Goal: Information Seeking & Learning: Learn about a topic

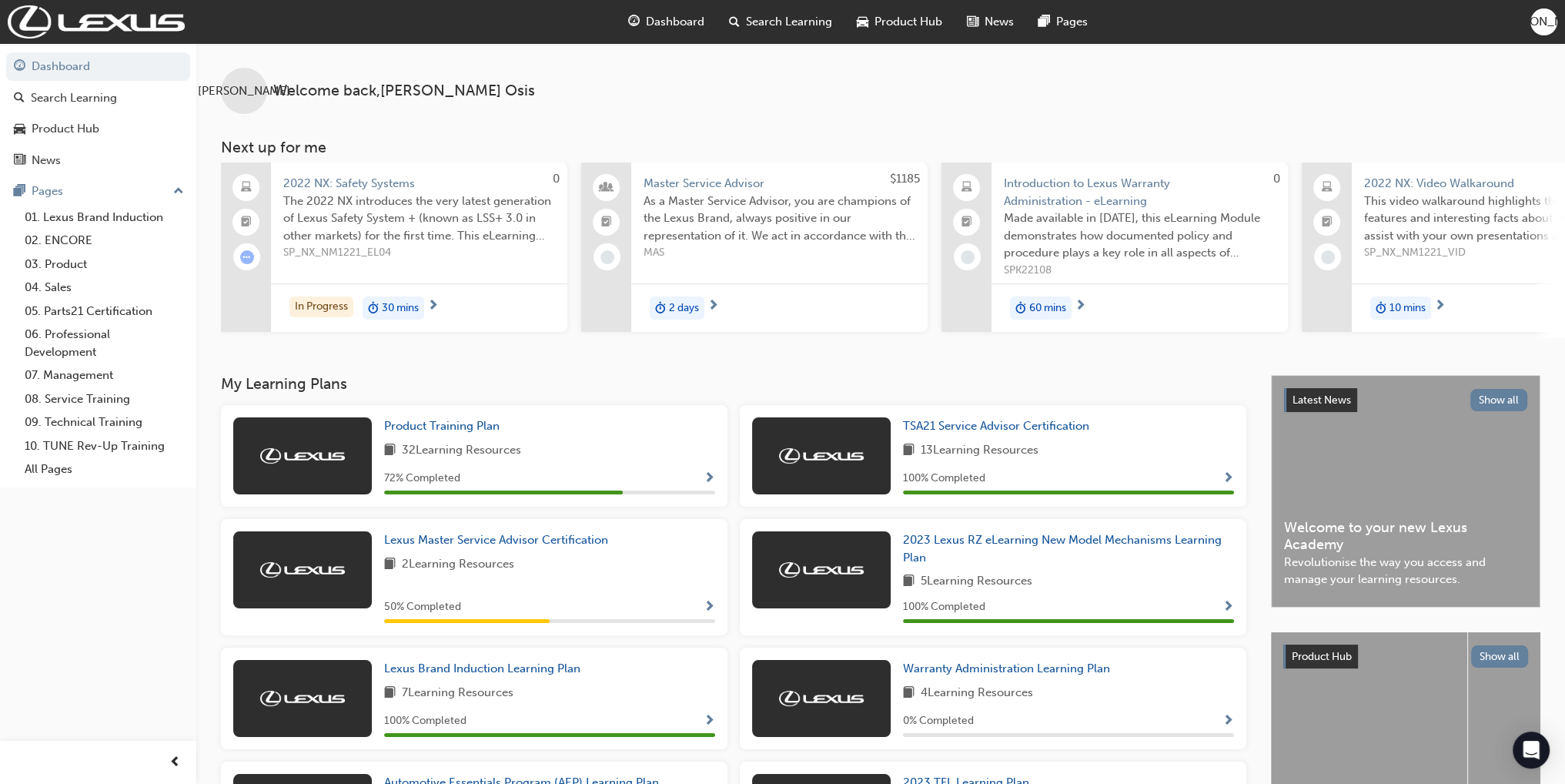
click at [715, 467] on div "Product Training Plan 32 Learning Resources 72 % Completed" at bounding box center [549, 455] width 331 height 77
click at [705, 479] on span "Show Progress" at bounding box center [710, 479] width 12 height 14
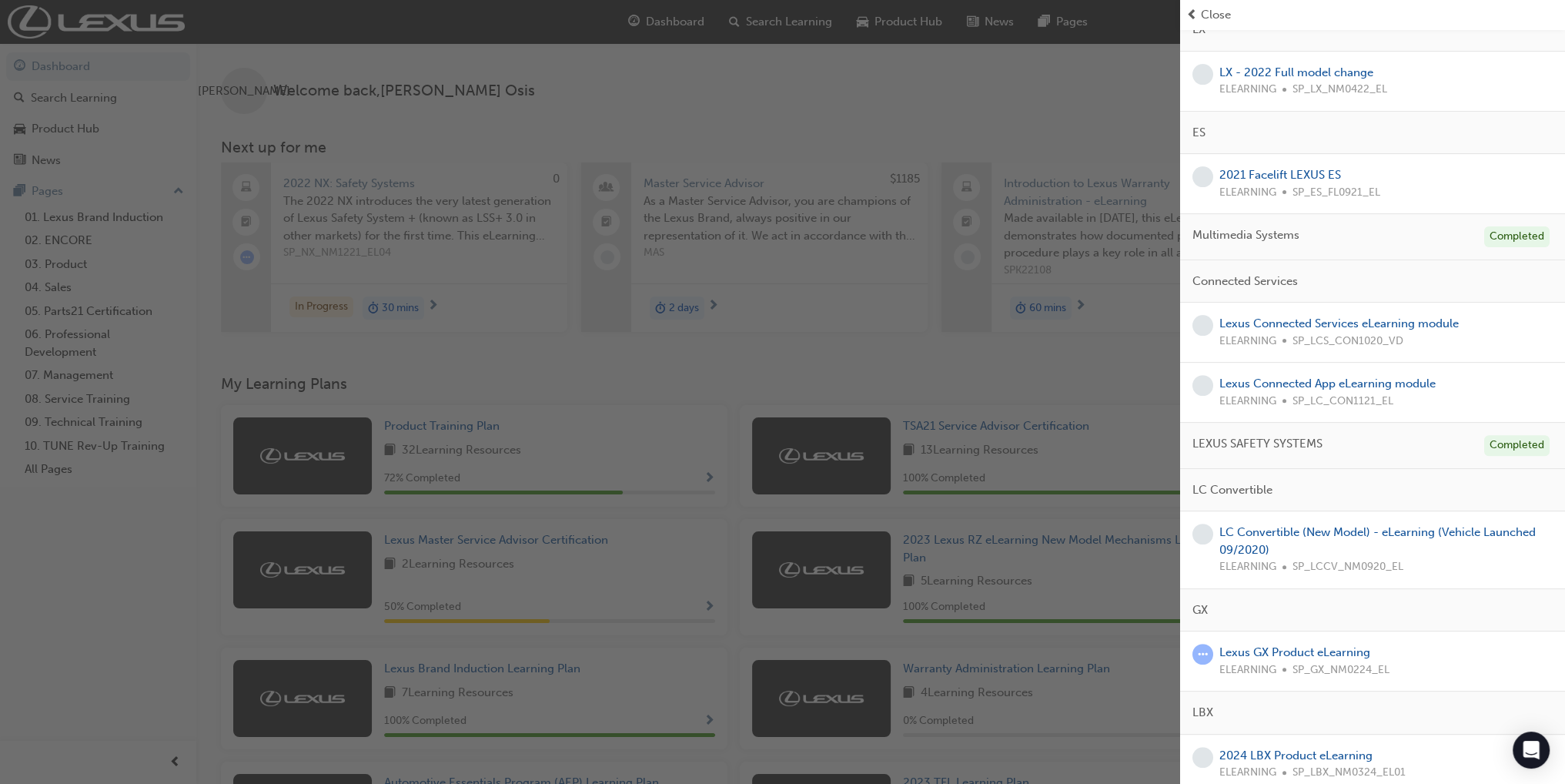
scroll to position [636, 0]
click at [1266, 639] on link "Lexus GX Product eLearning" at bounding box center [1295, 646] width 151 height 14
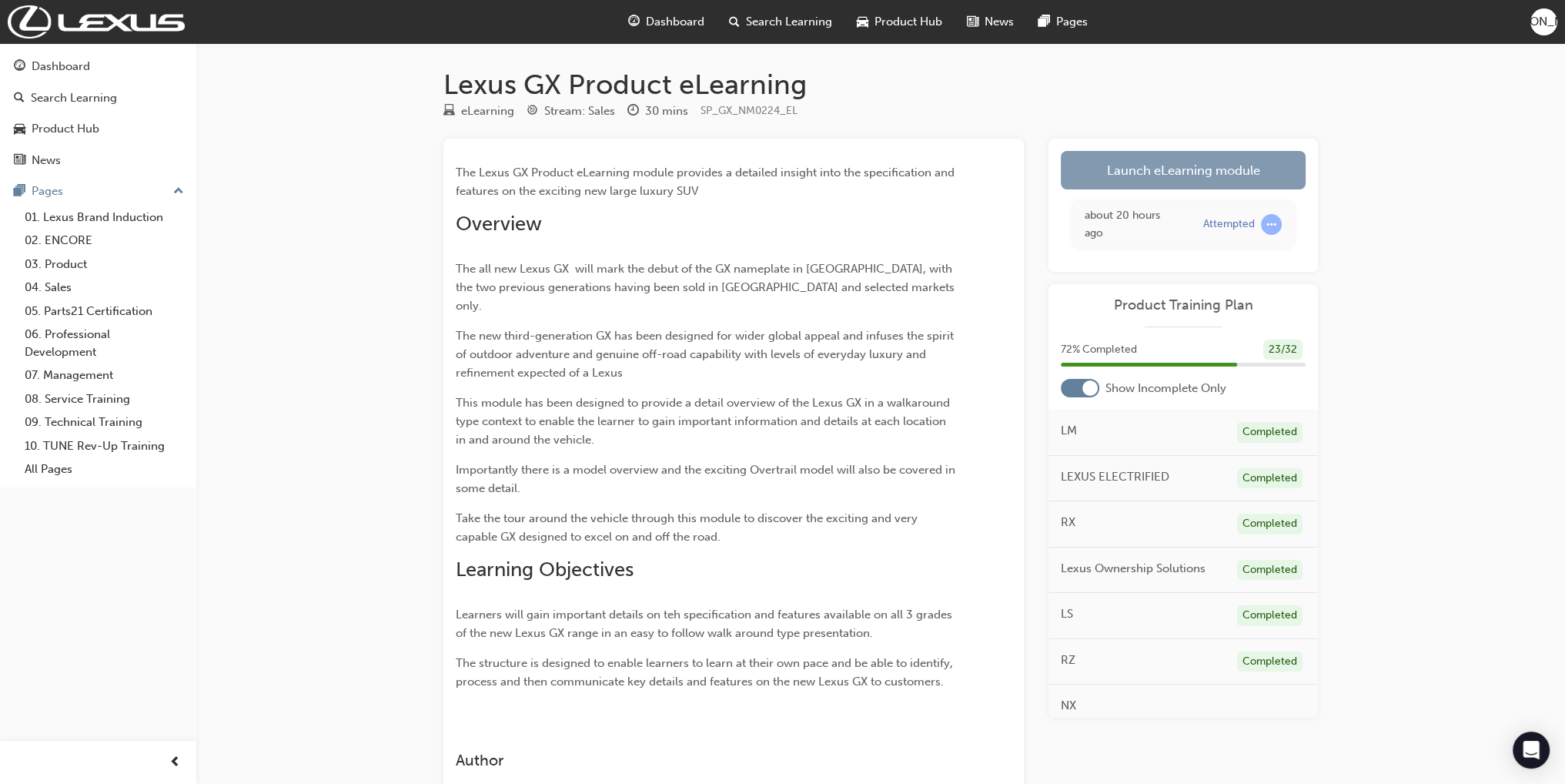
click at [1179, 172] on link "Launch eLearning module" at bounding box center [1183, 170] width 245 height 38
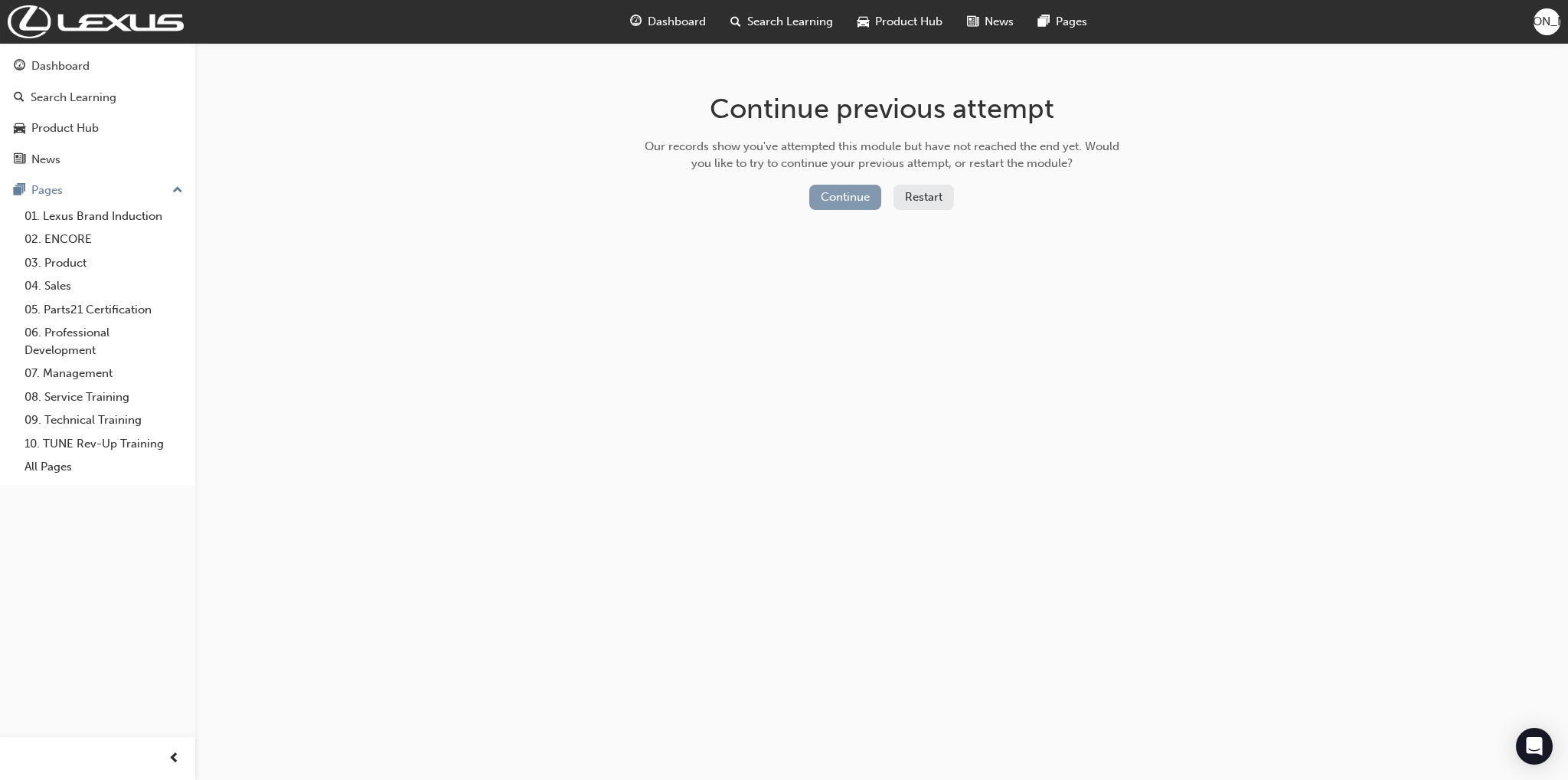
click at [846, 196] on button "Continue" at bounding box center [845, 197] width 72 height 25
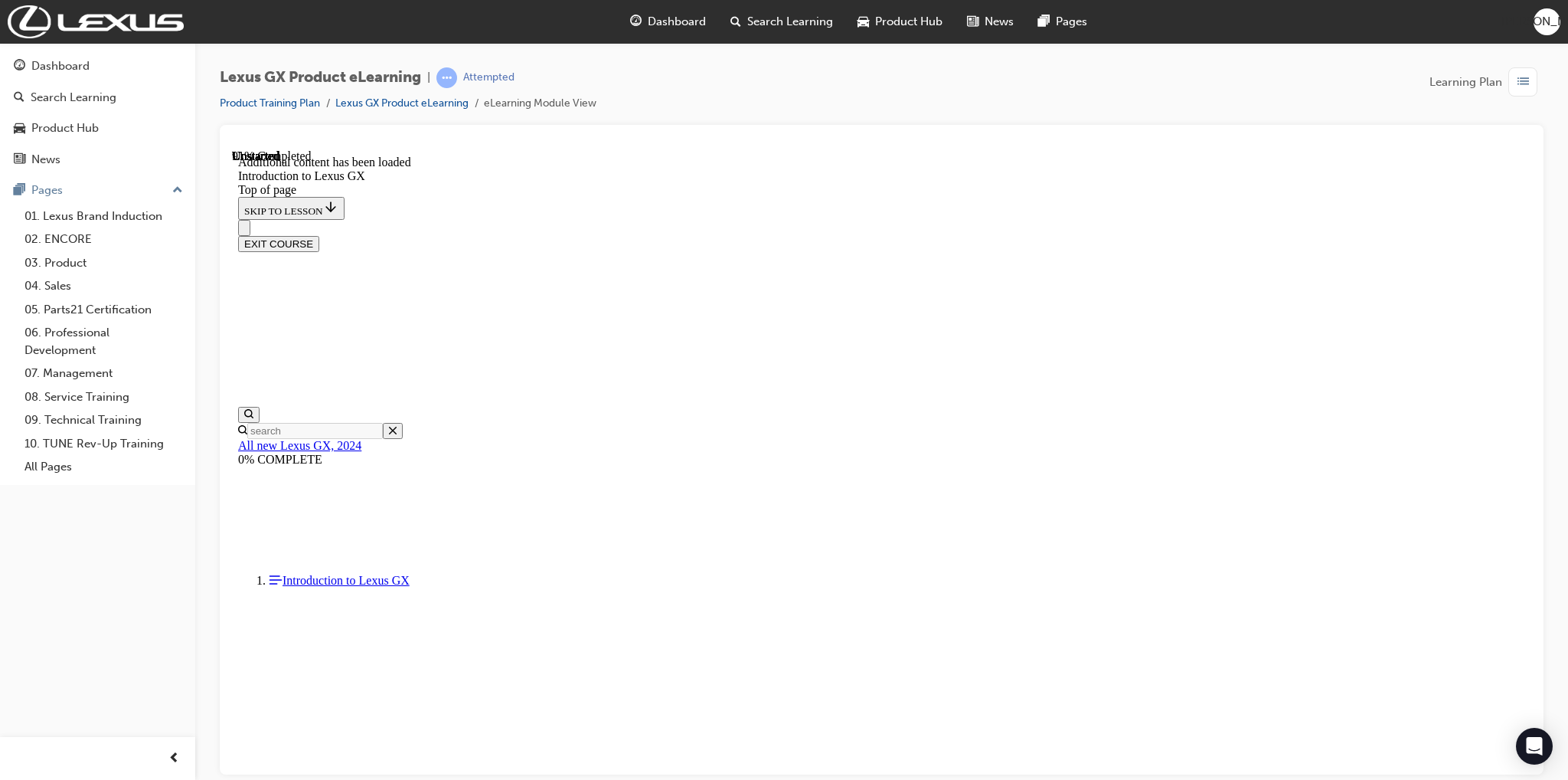
scroll to position [3418, 0]
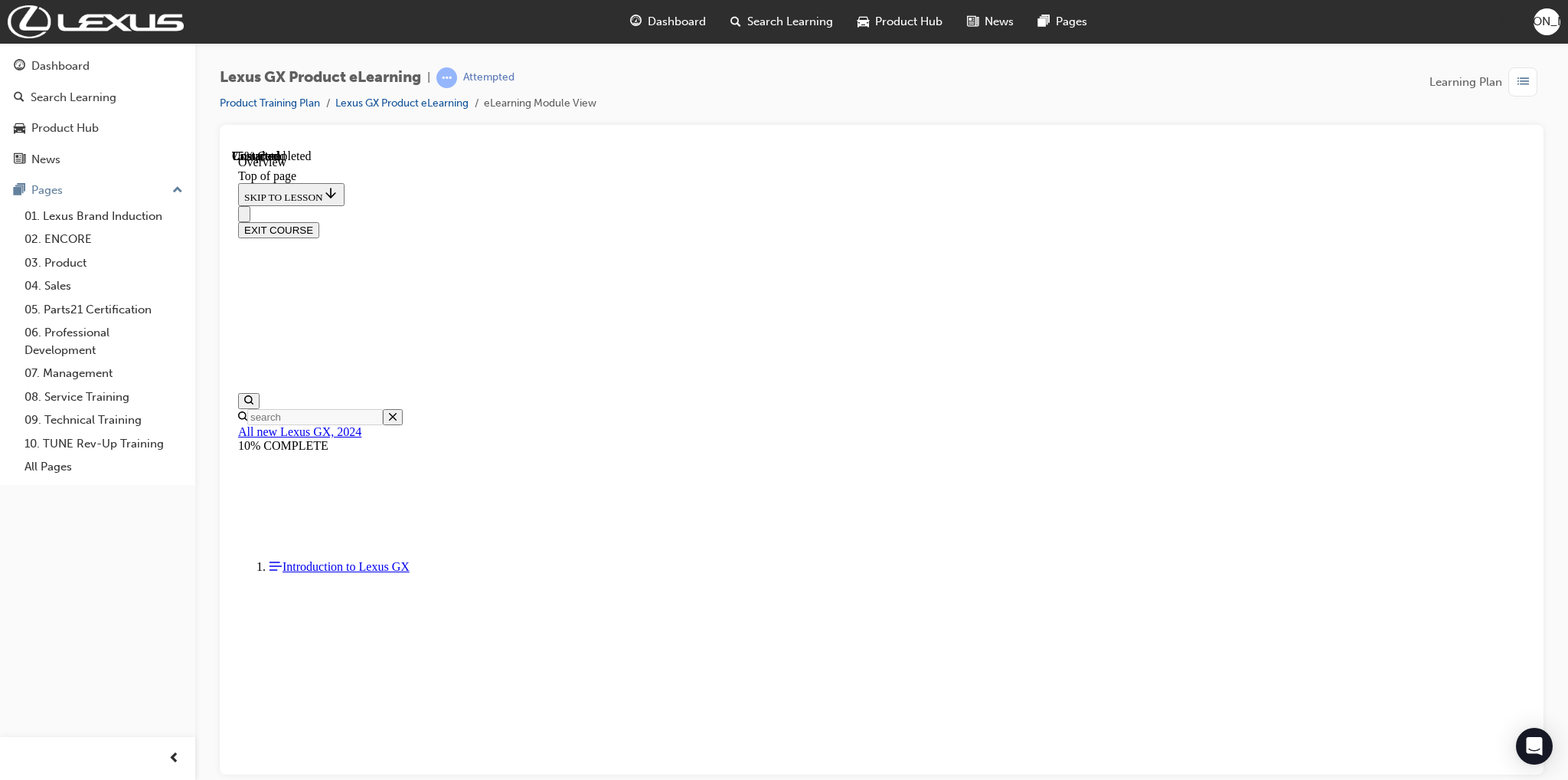
scroll to position [890, 0]
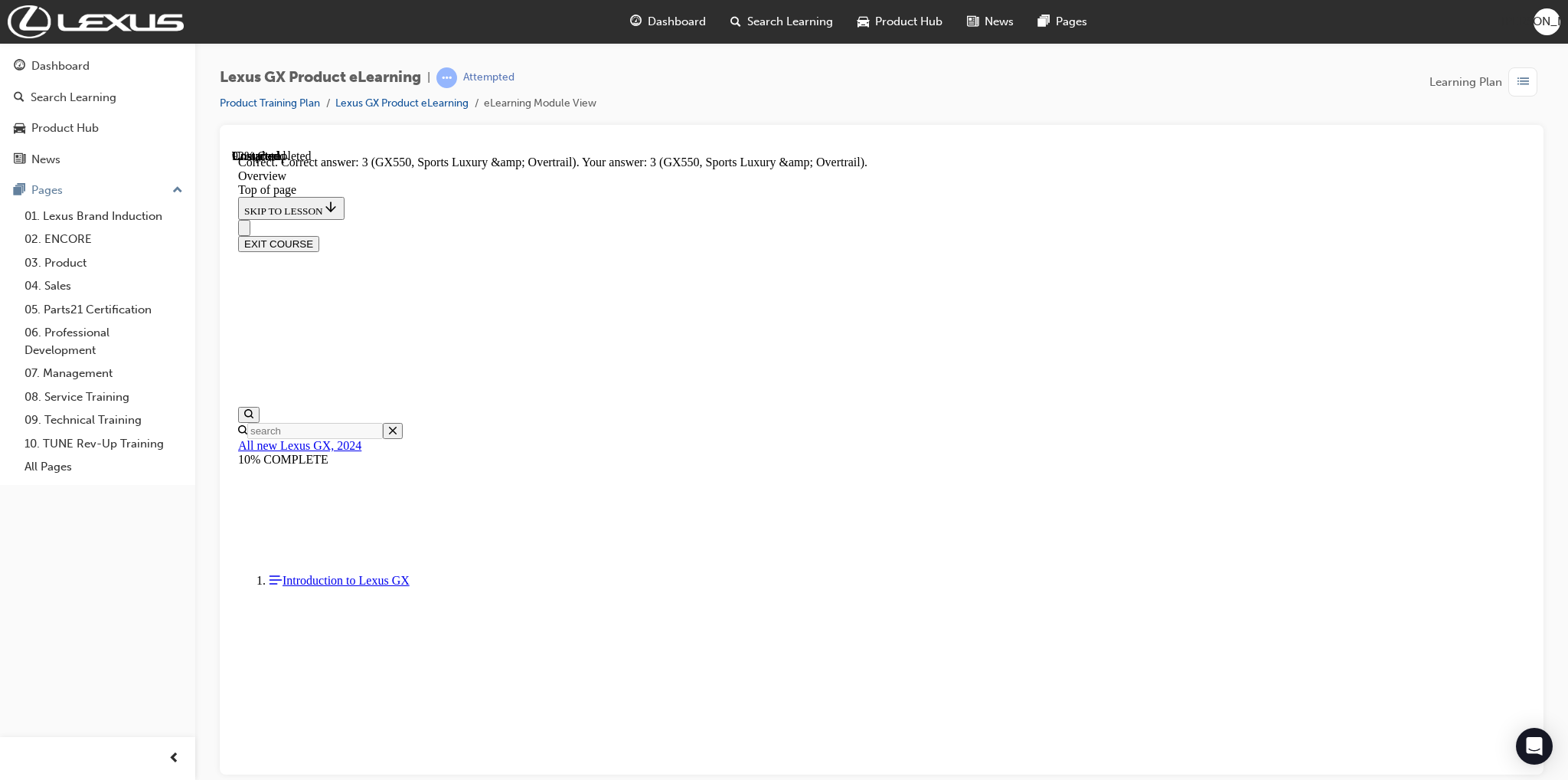
scroll to position [3064, 0]
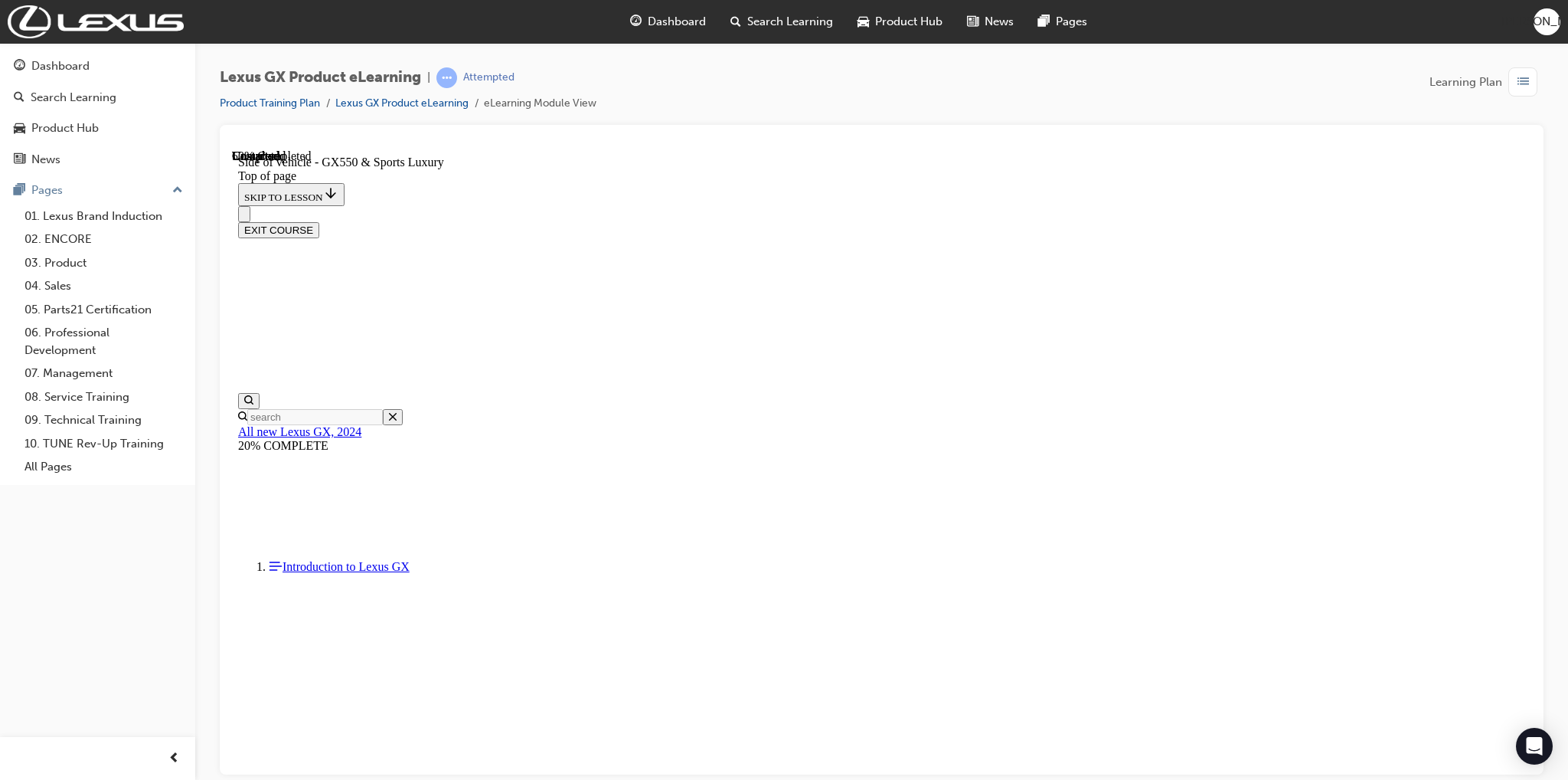
scroll to position [277, 0]
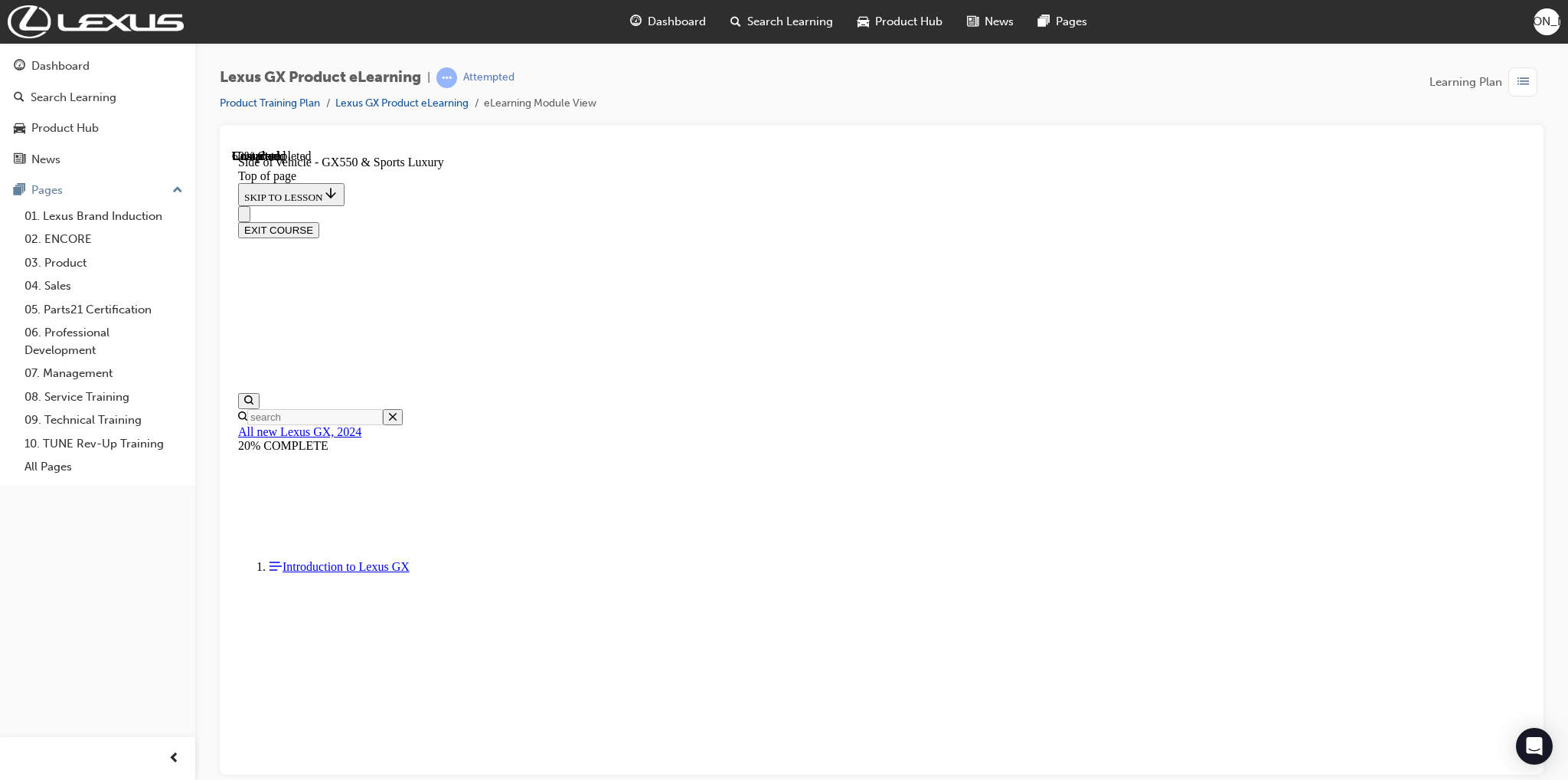
scroll to position [460, 0]
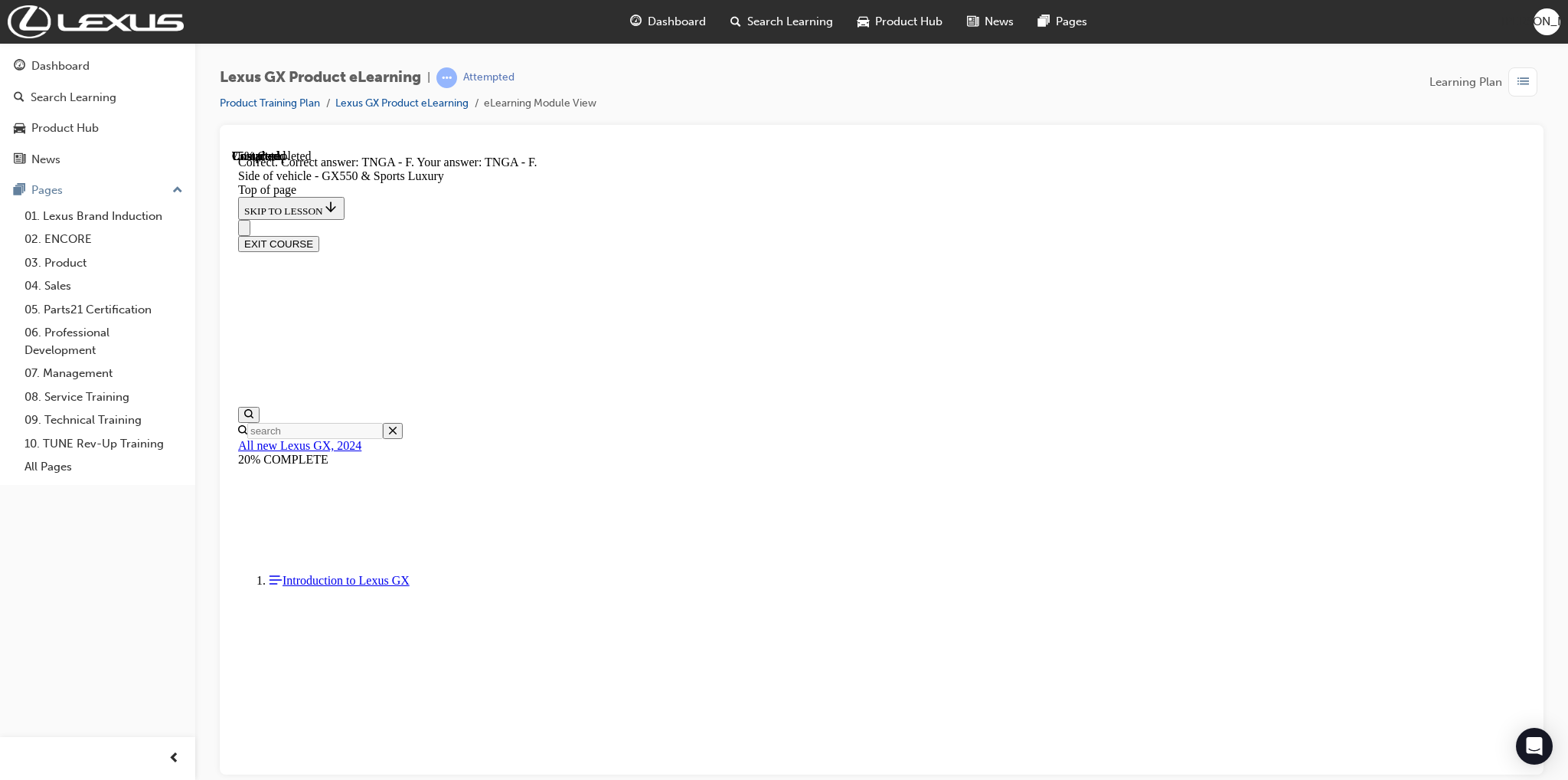
scroll to position [506, 0]
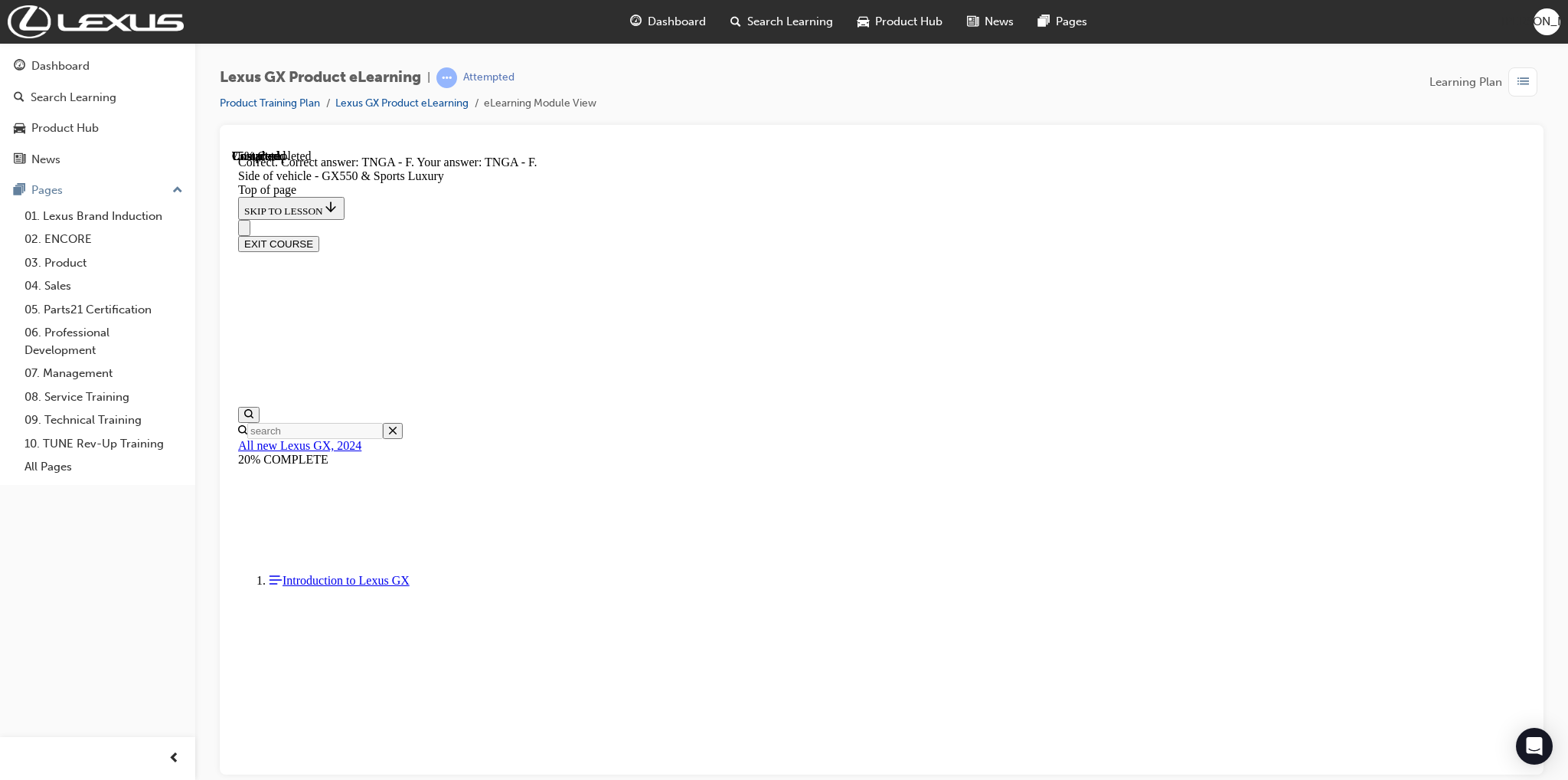
scroll to position [476, 0]
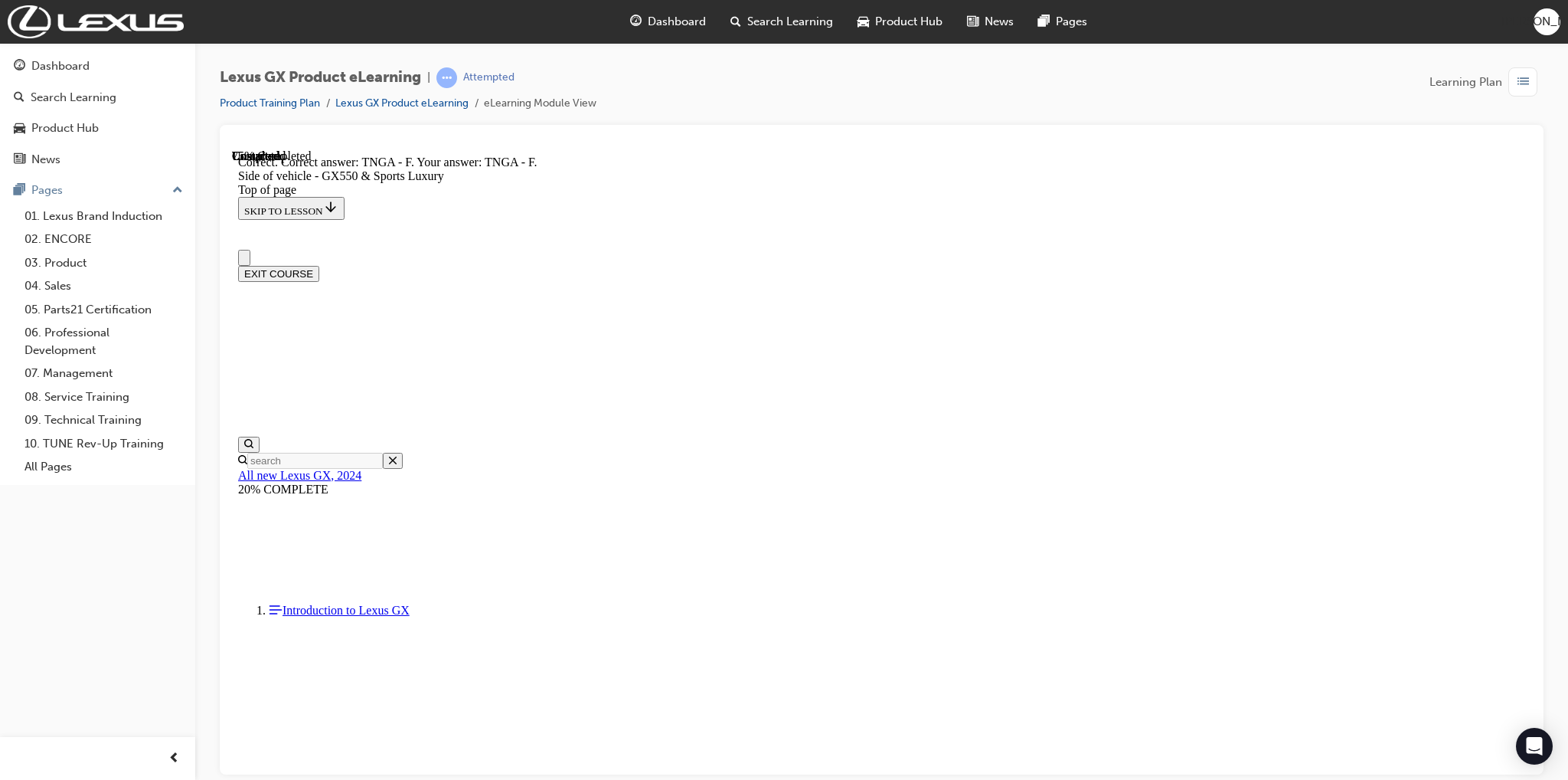
scroll to position [400, 0]
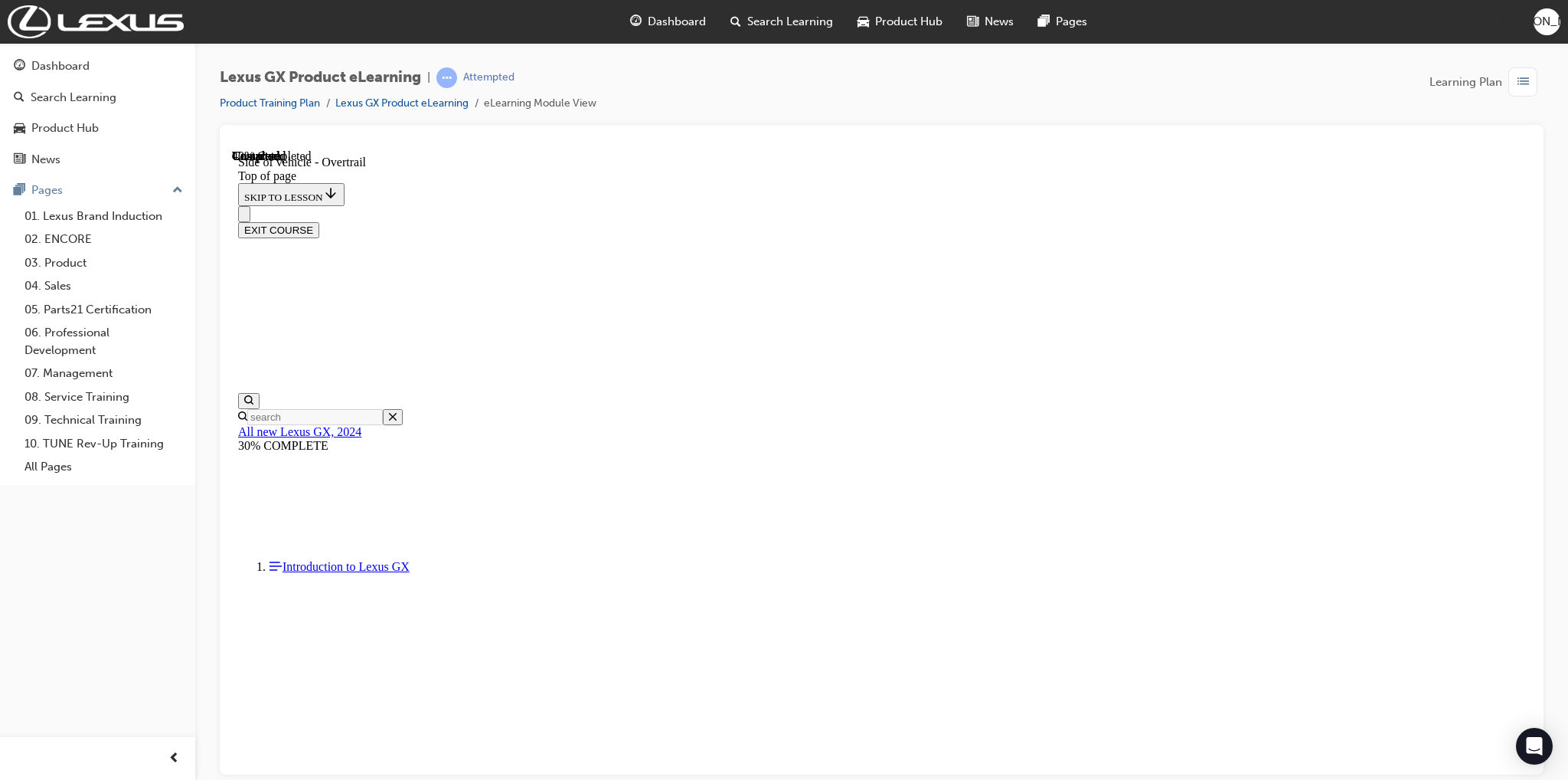
scroll to position [354, 0]
drag, startPoint x: 747, startPoint y: 277, endPoint x: 781, endPoint y: 272, distance: 34.4
drag, startPoint x: 781, startPoint y: 270, endPoint x: 869, endPoint y: 281, distance: 88.7
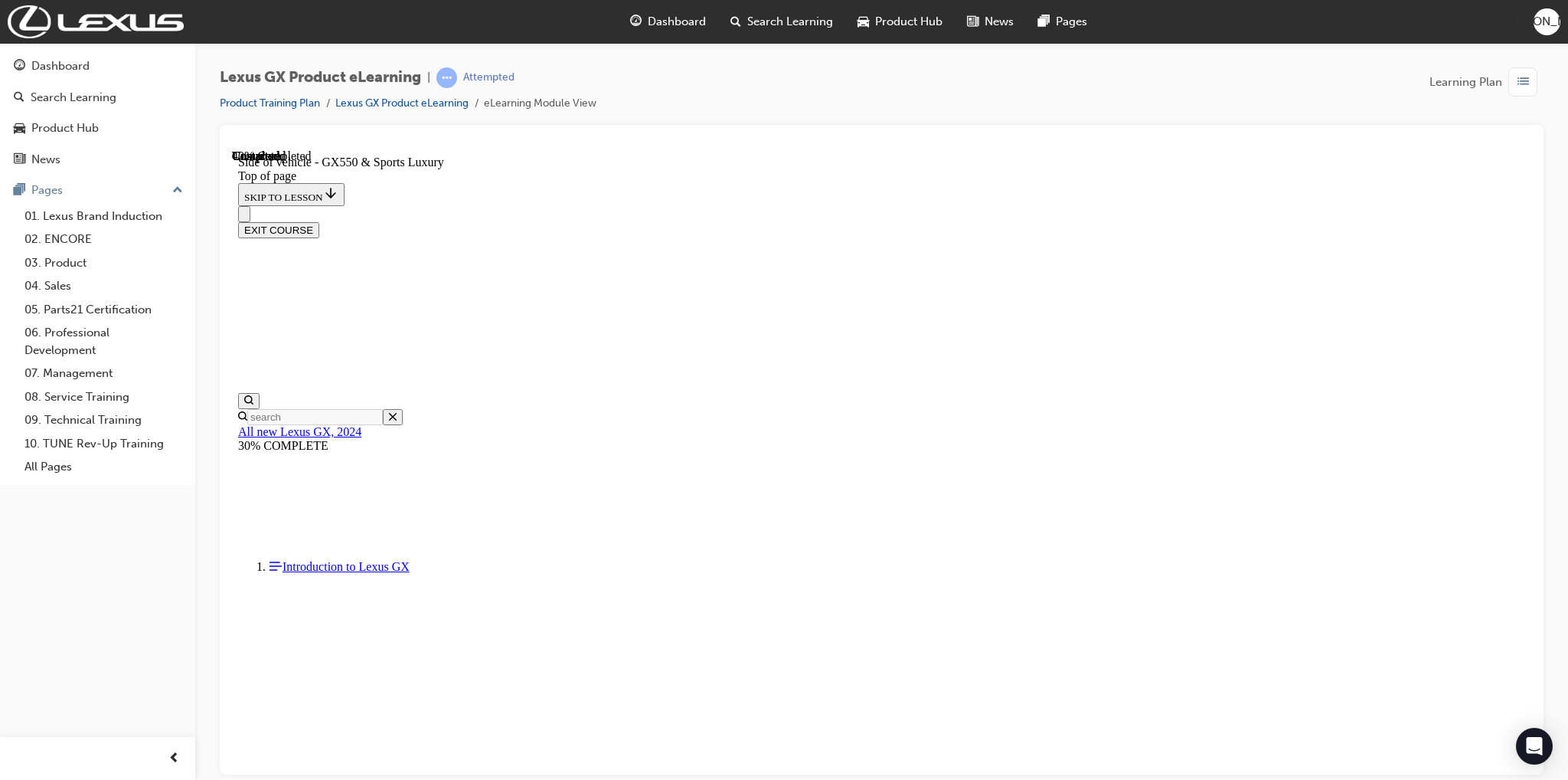
scroll to position [362, 0]
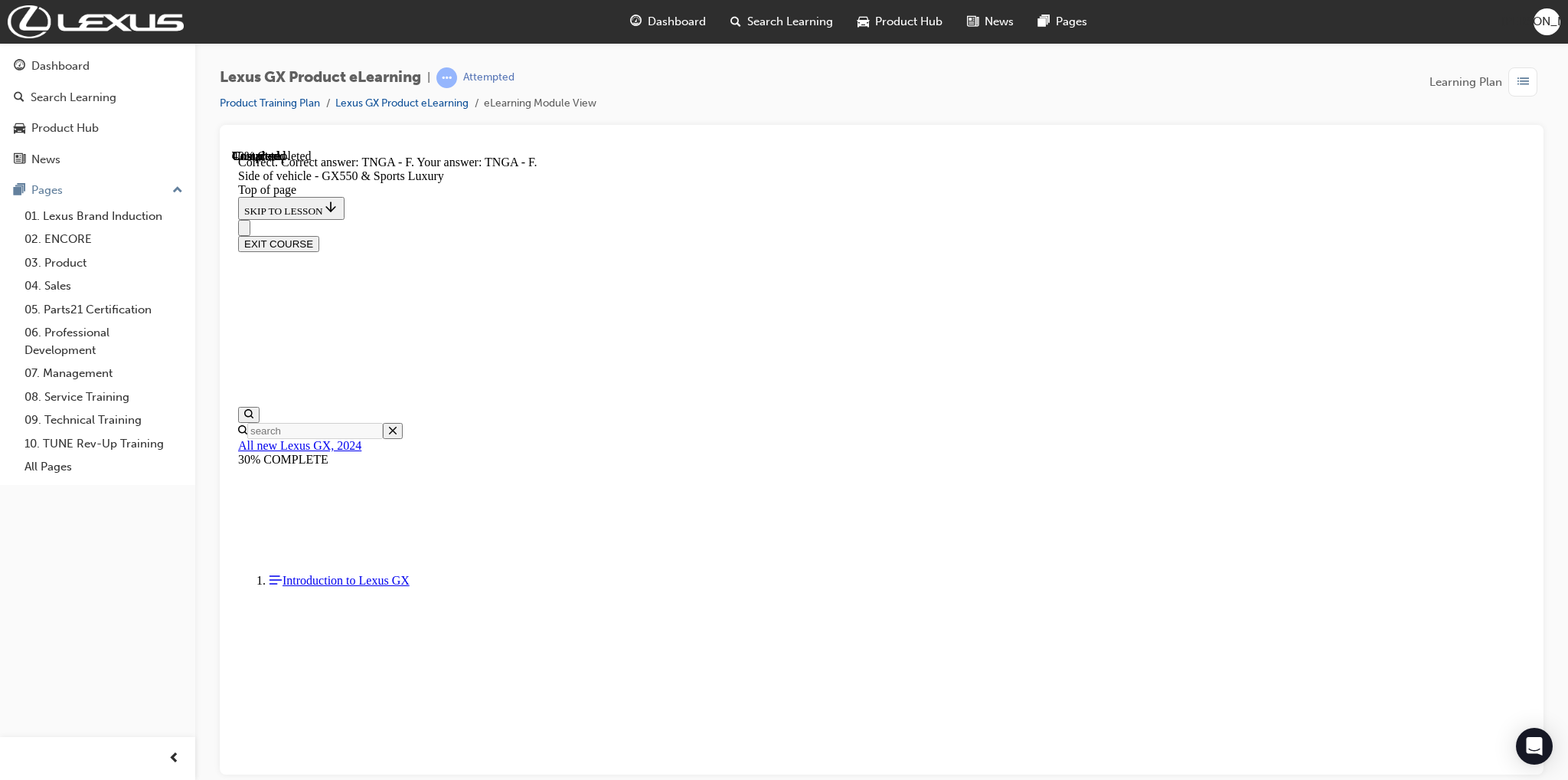
scroll to position [999, 0]
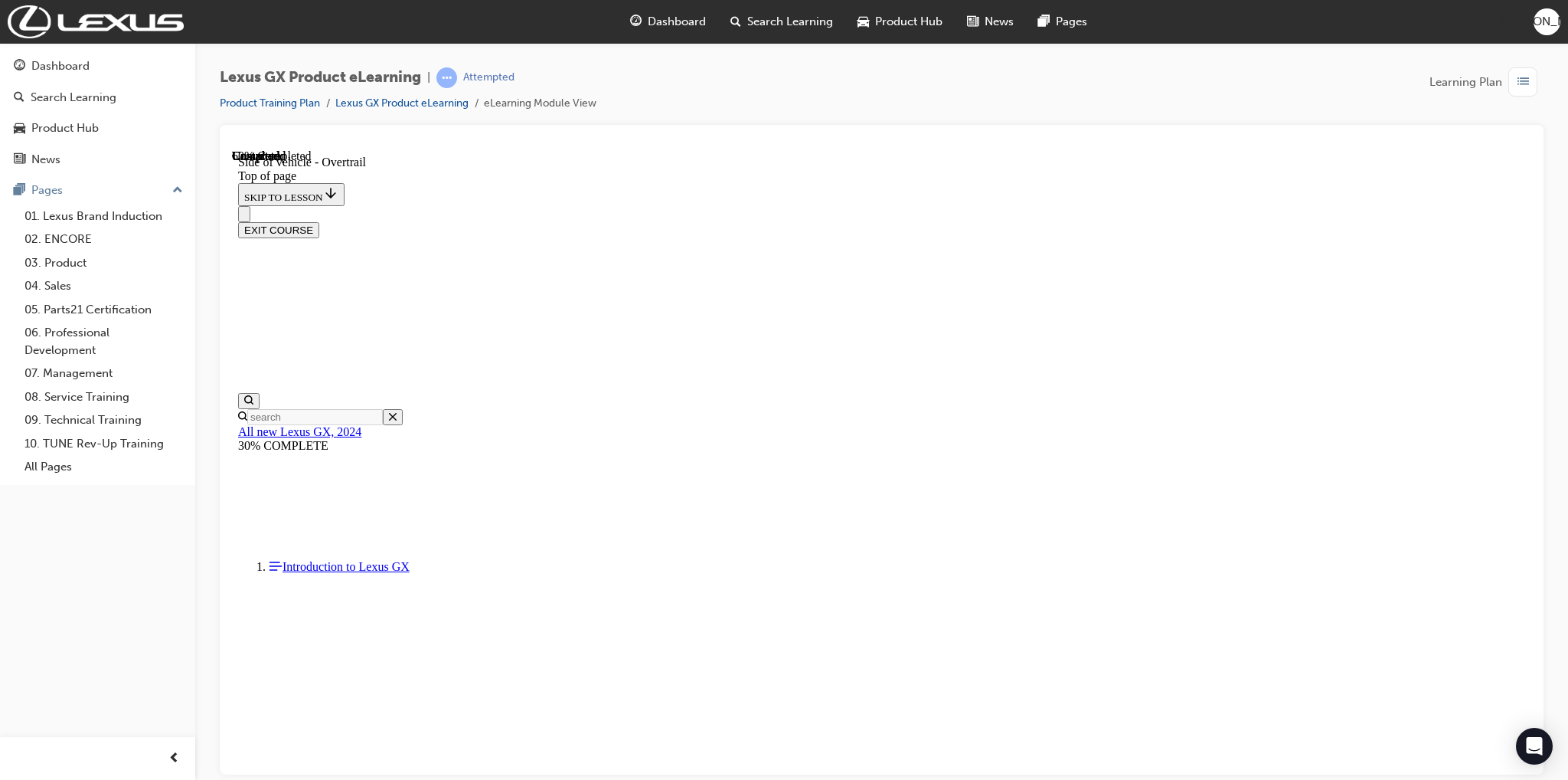
scroll to position [1273, 0]
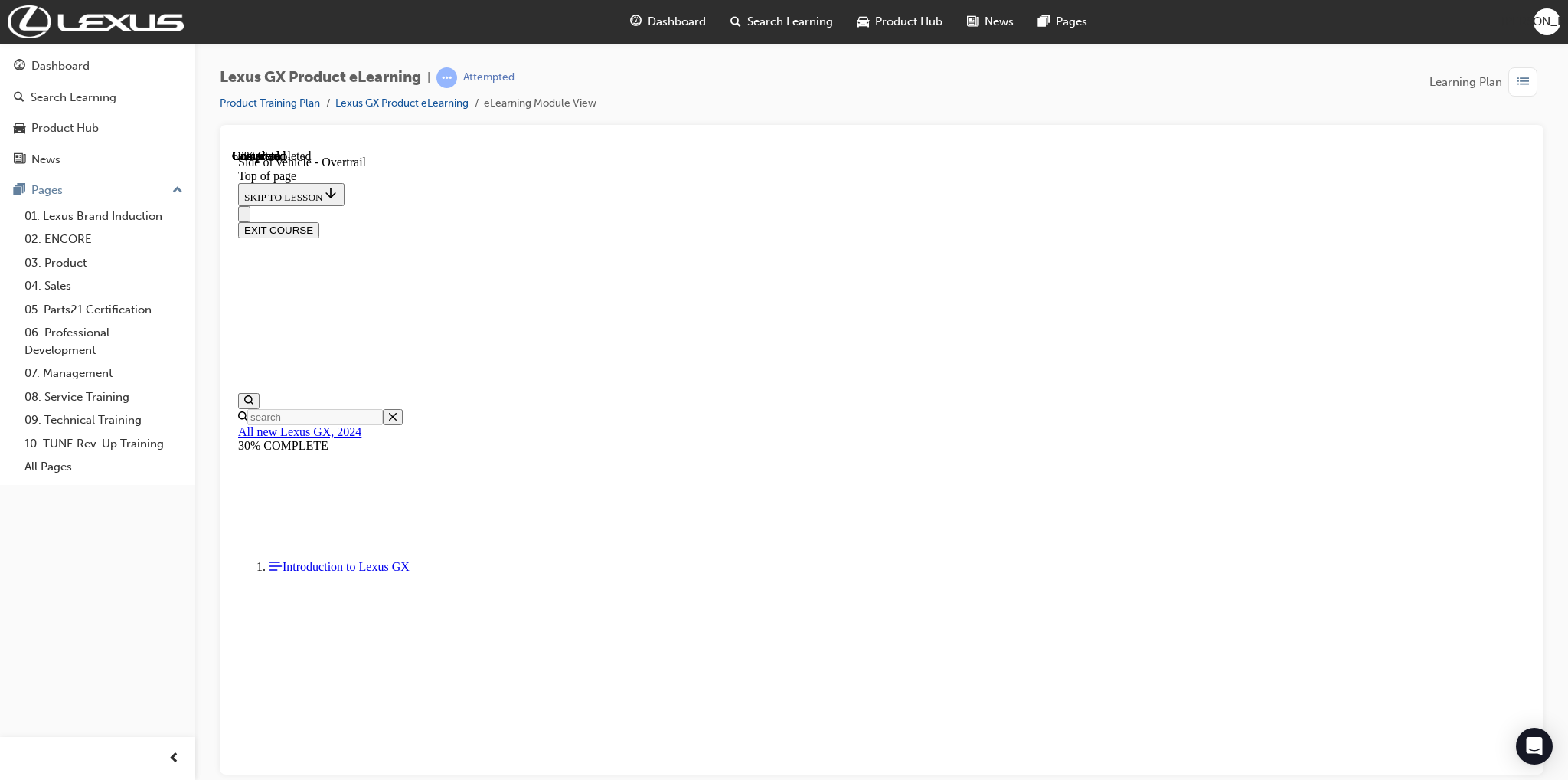
scroll to position [1186, 0]
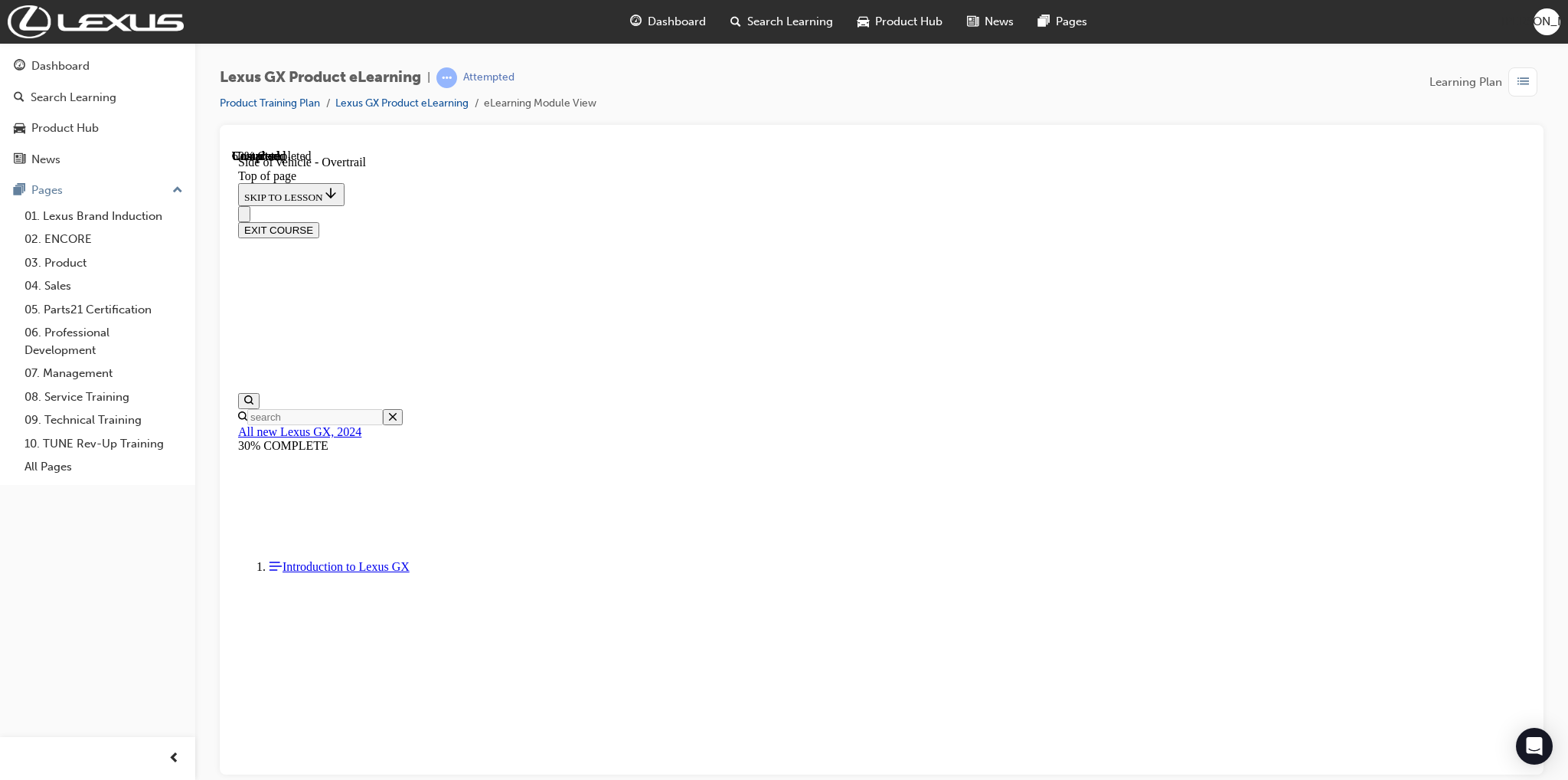
scroll to position [280, 0]
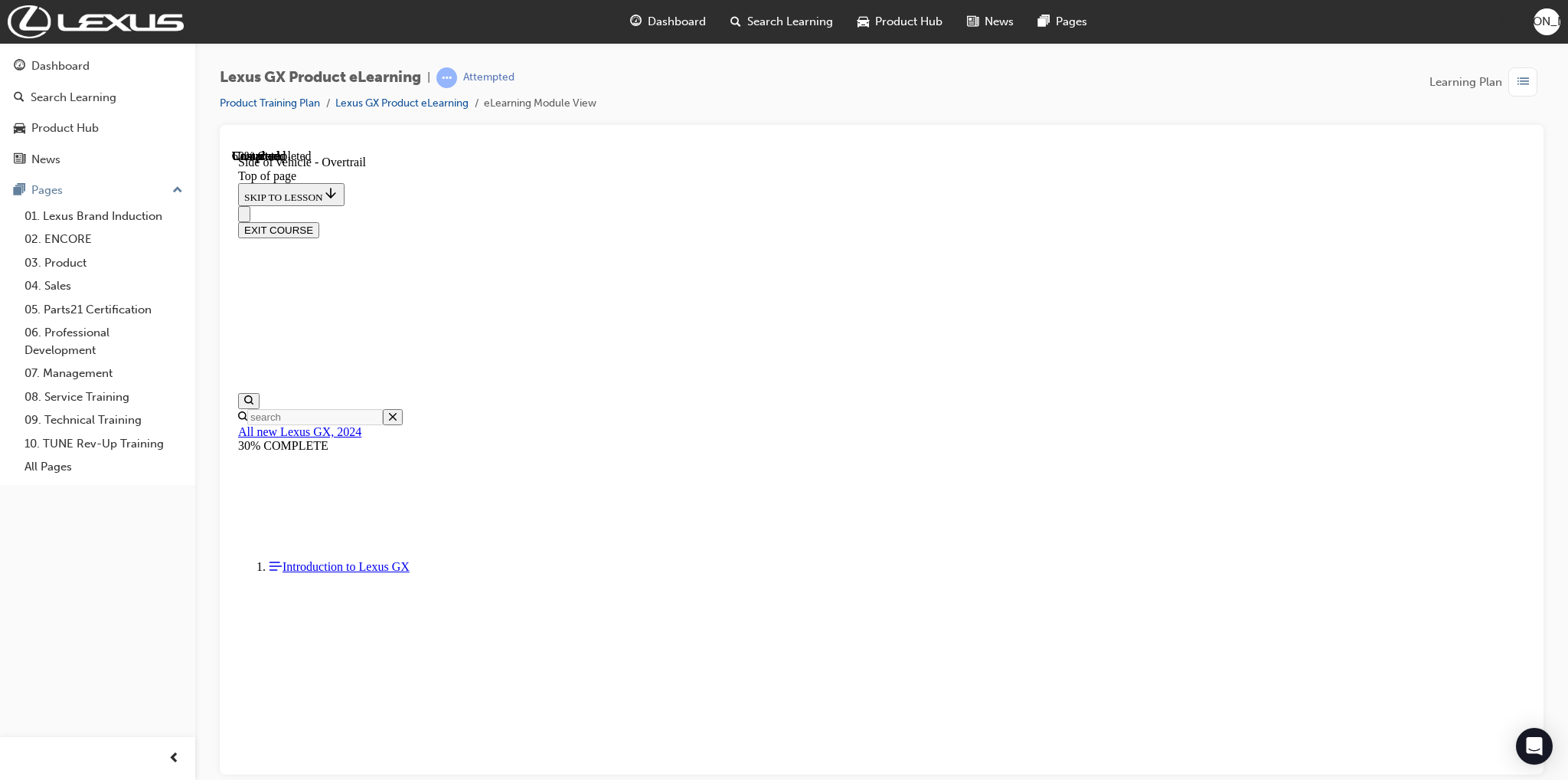
scroll to position [1568, 0]
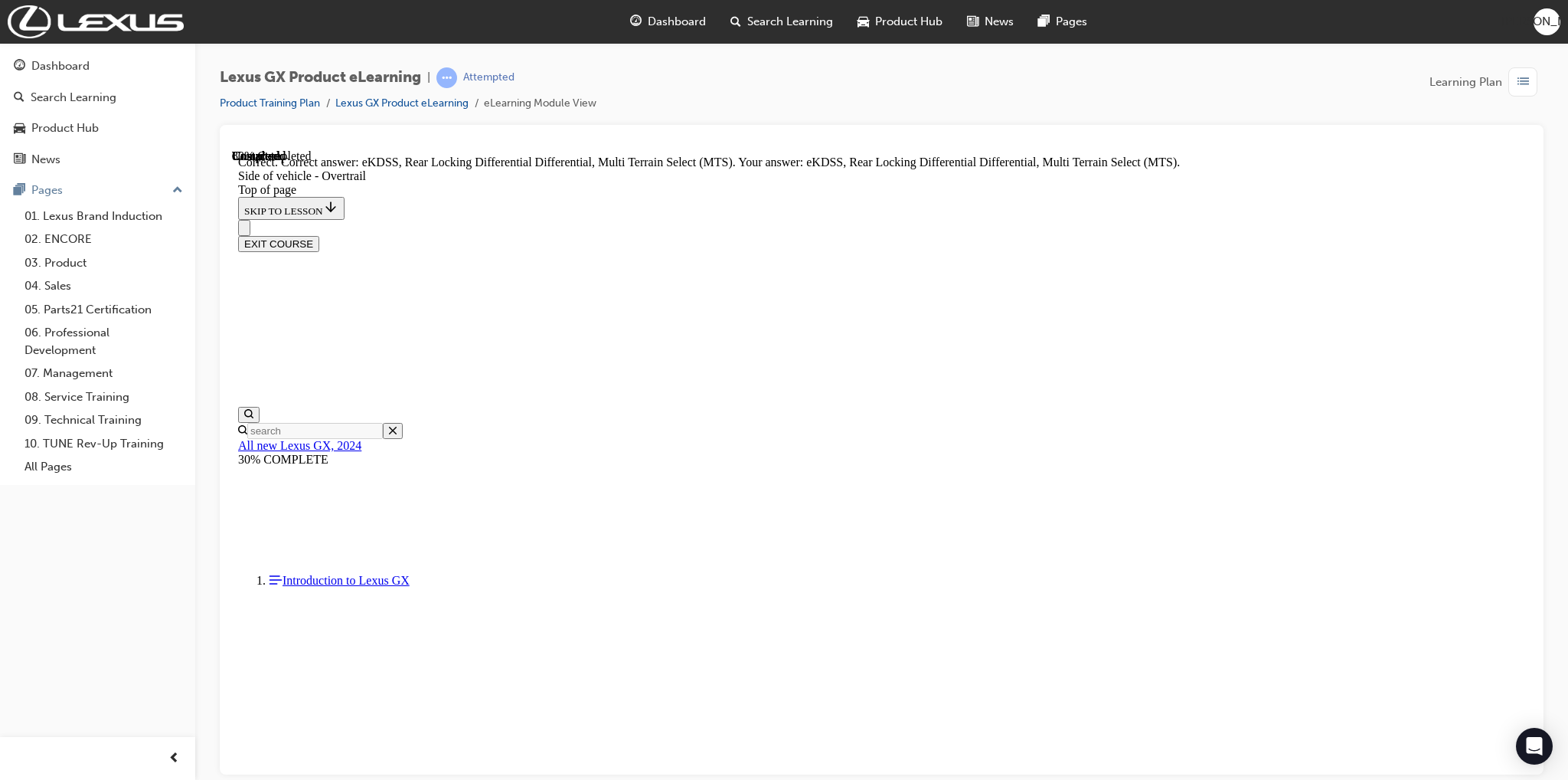
scroll to position [1877, 0]
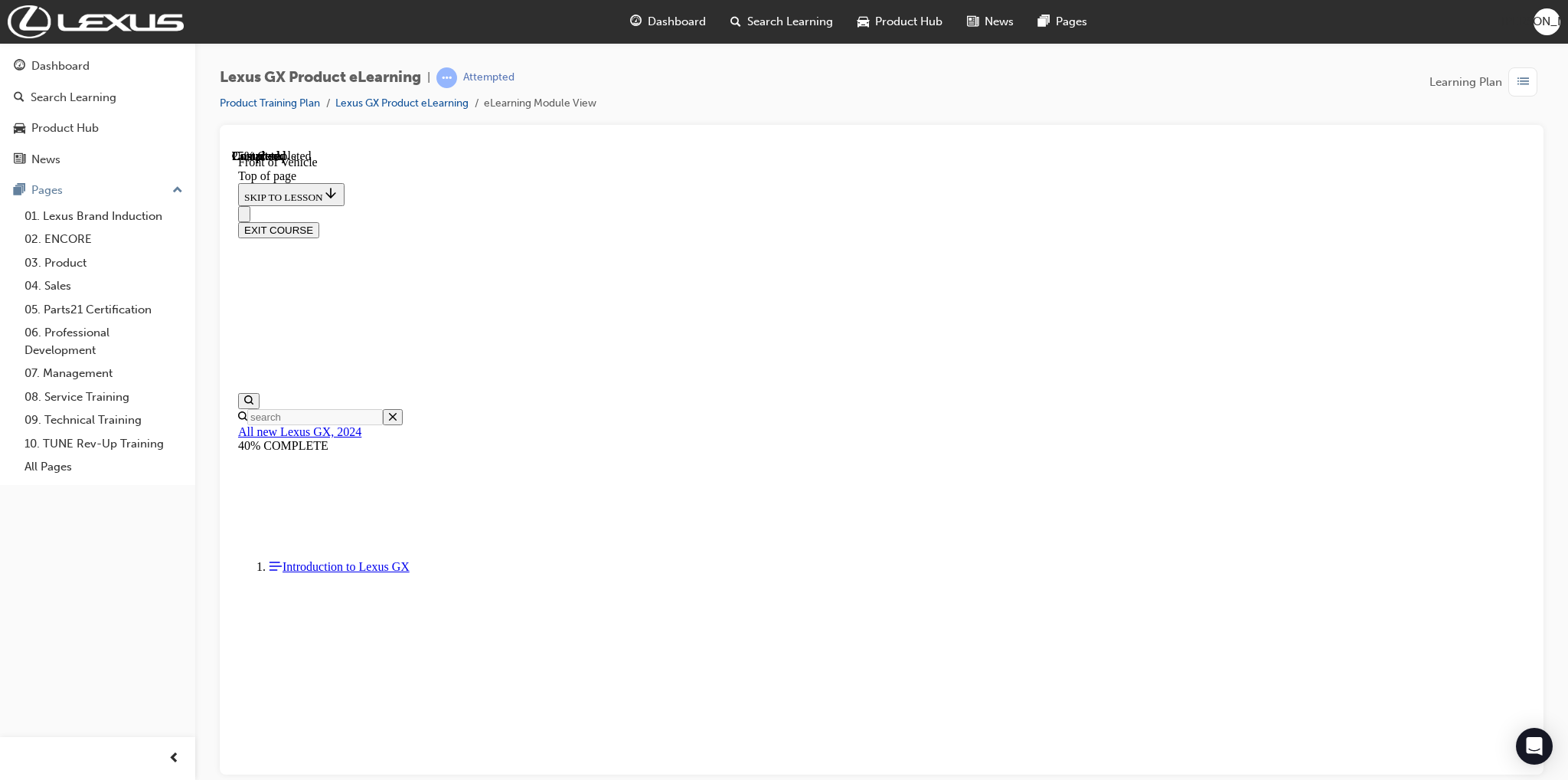
scroll to position [47, 0]
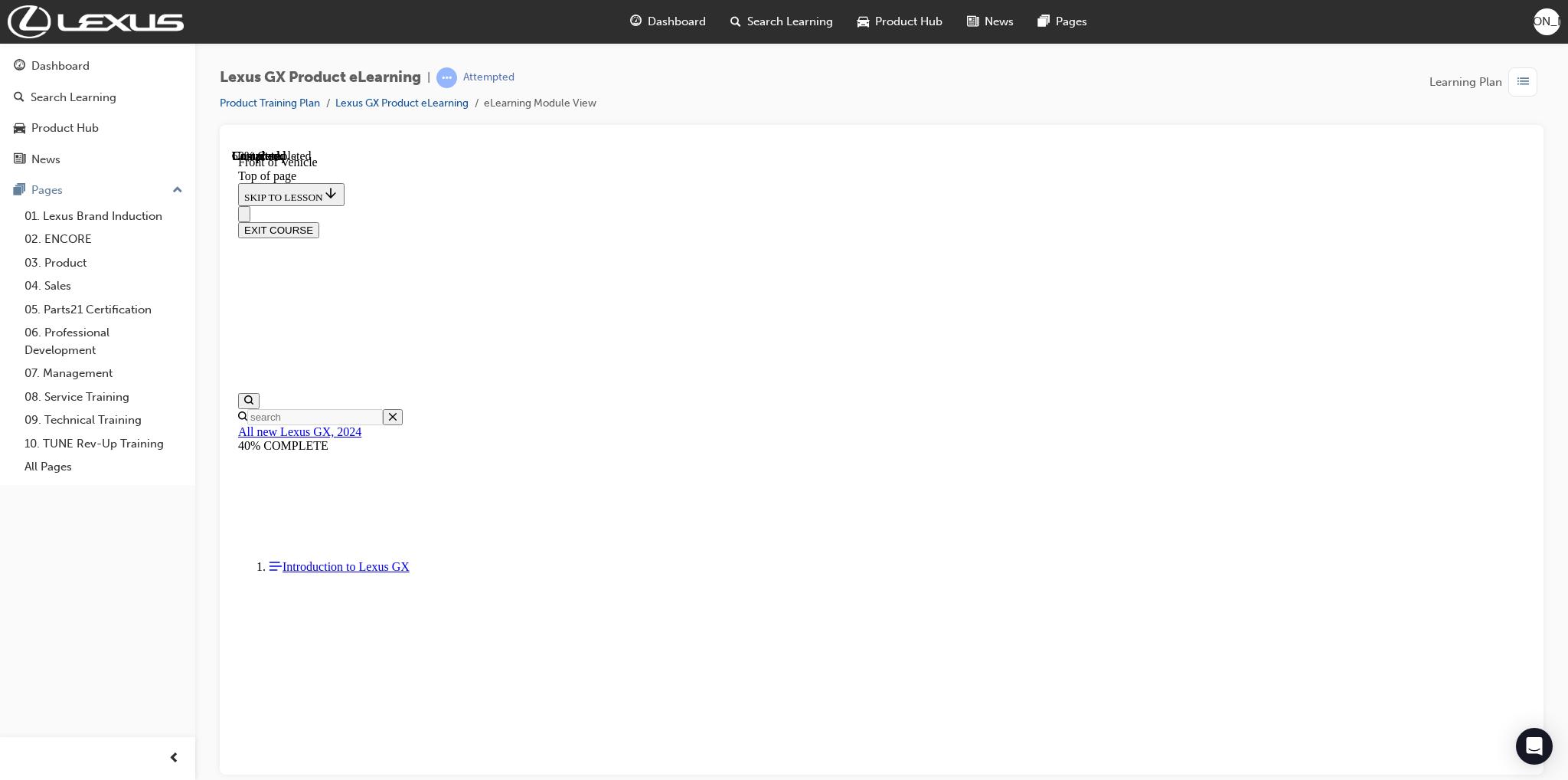
scroll to position [606, 0]
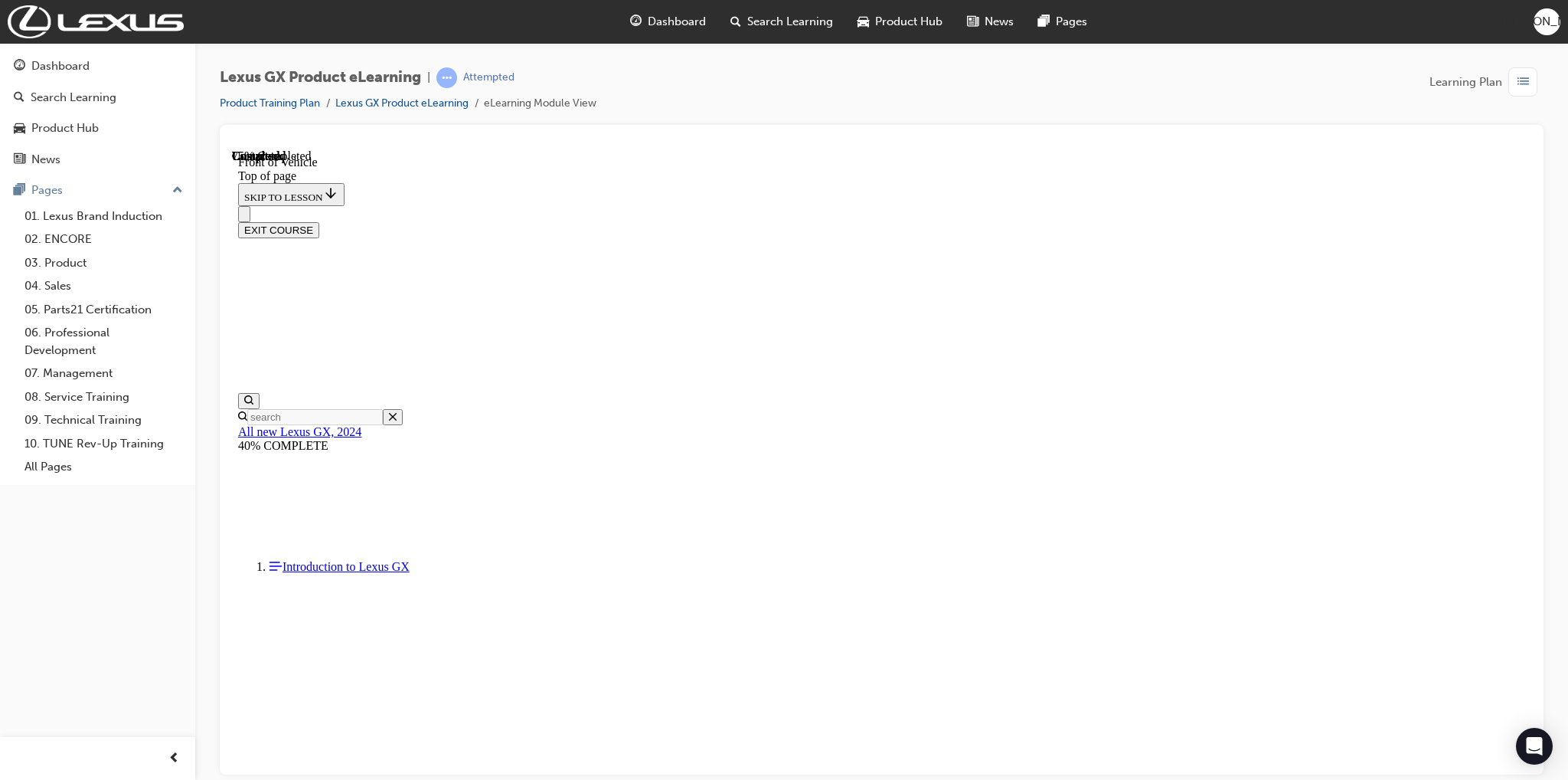
scroll to position [613, 0]
drag, startPoint x: 956, startPoint y: 573, endPoint x: 1022, endPoint y: 559, distance: 67.5
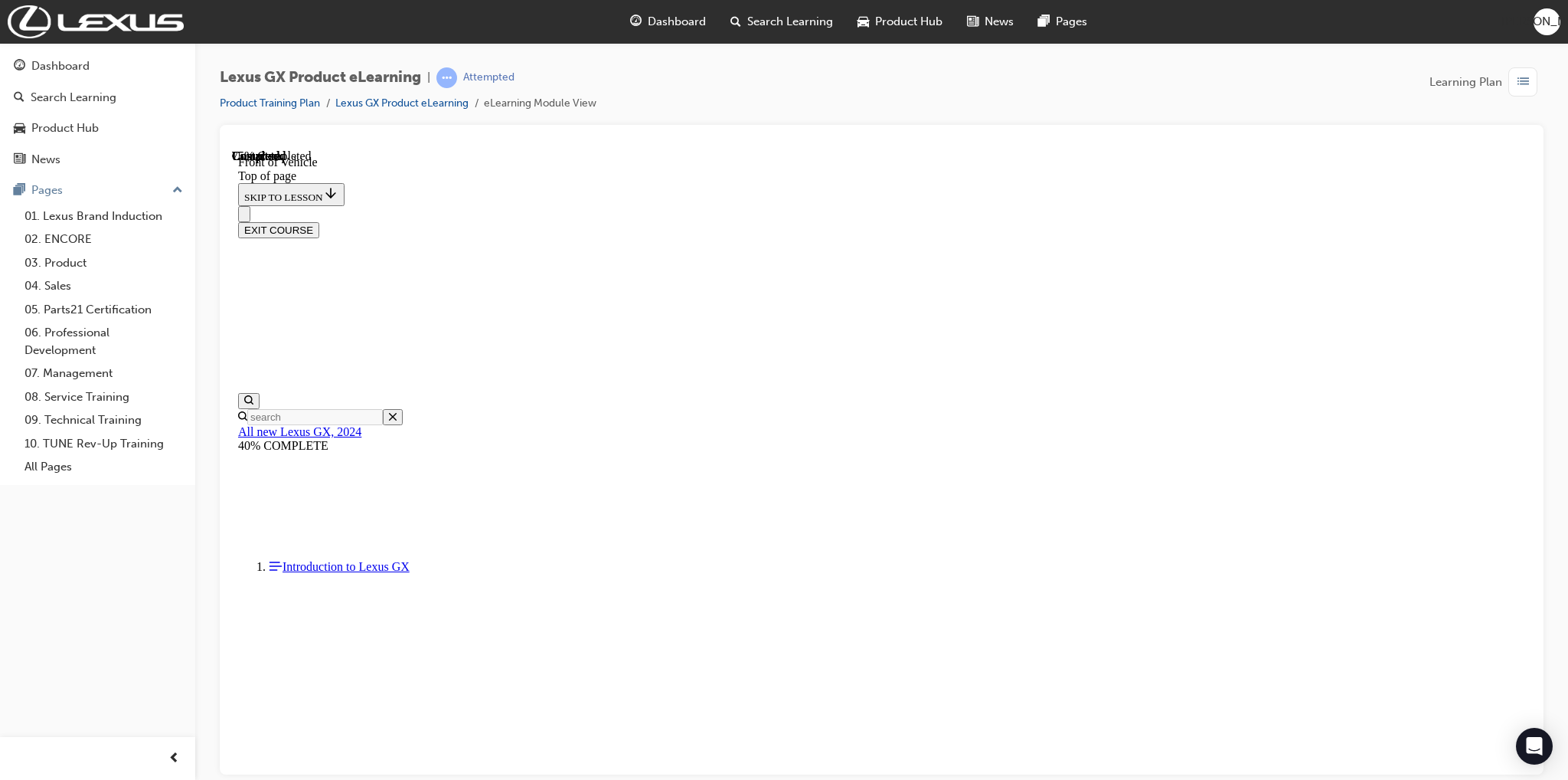
scroll to position [539, 0]
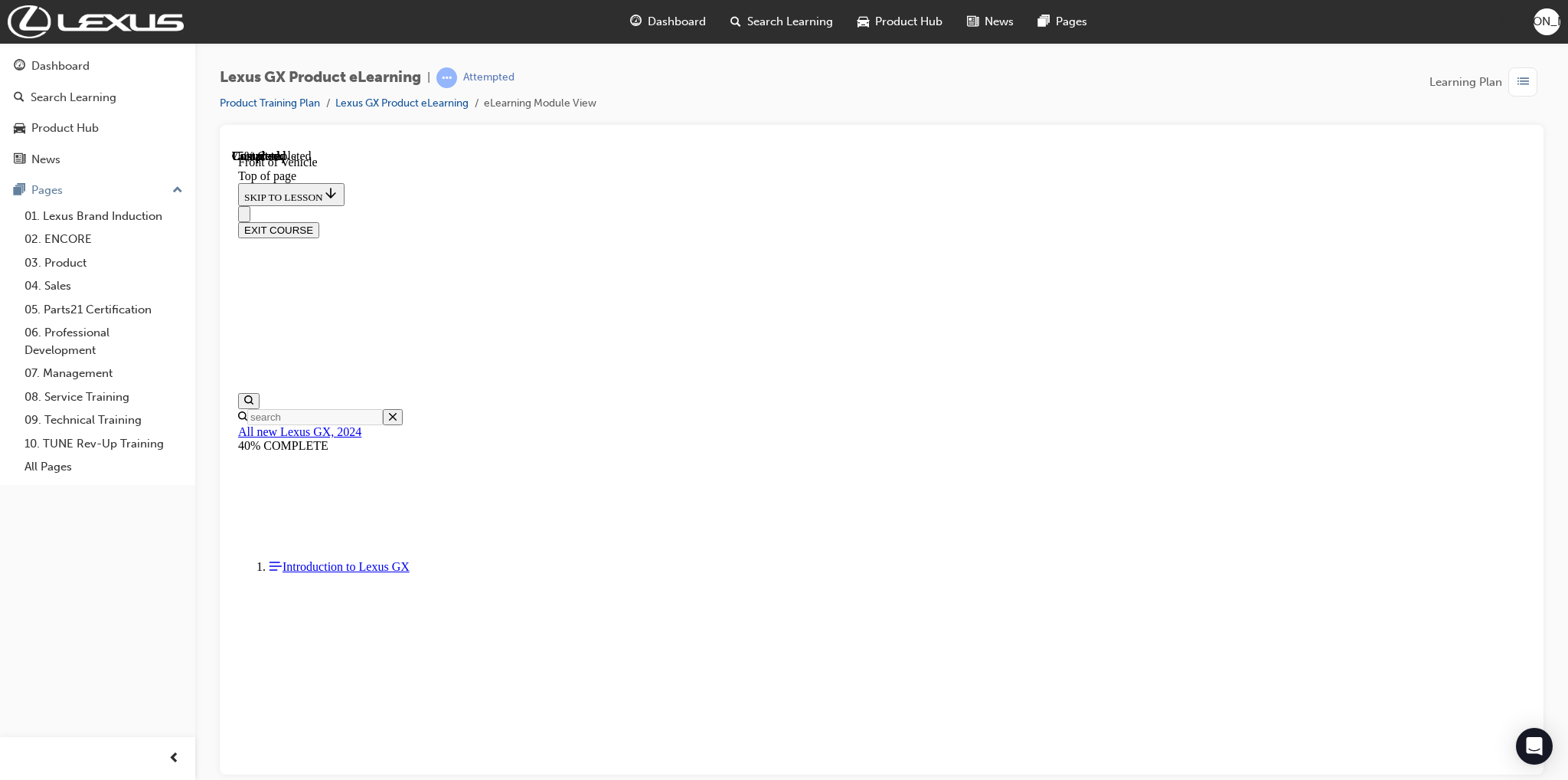
scroll to position [613, 0]
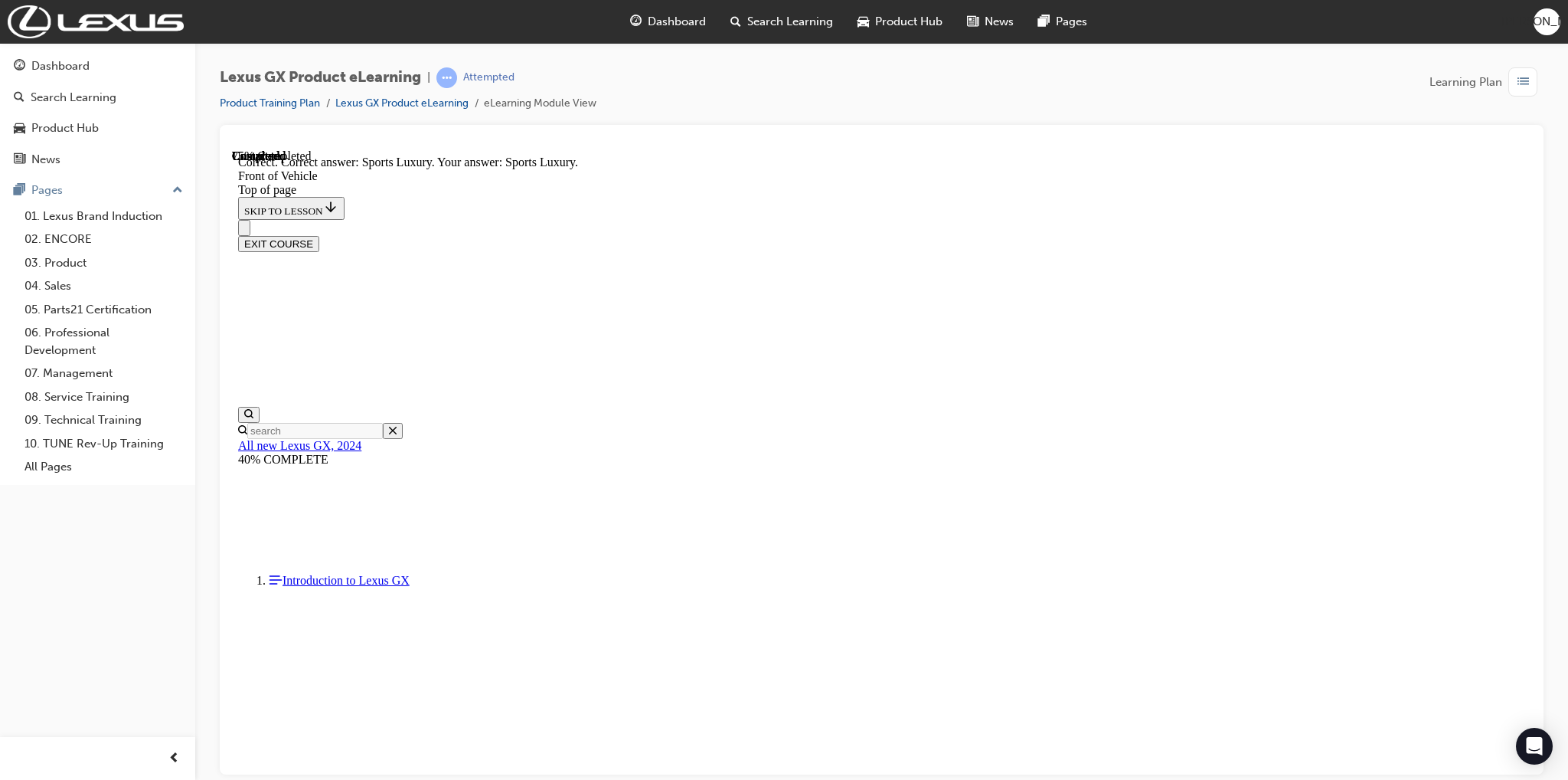
scroll to position [1053, 0]
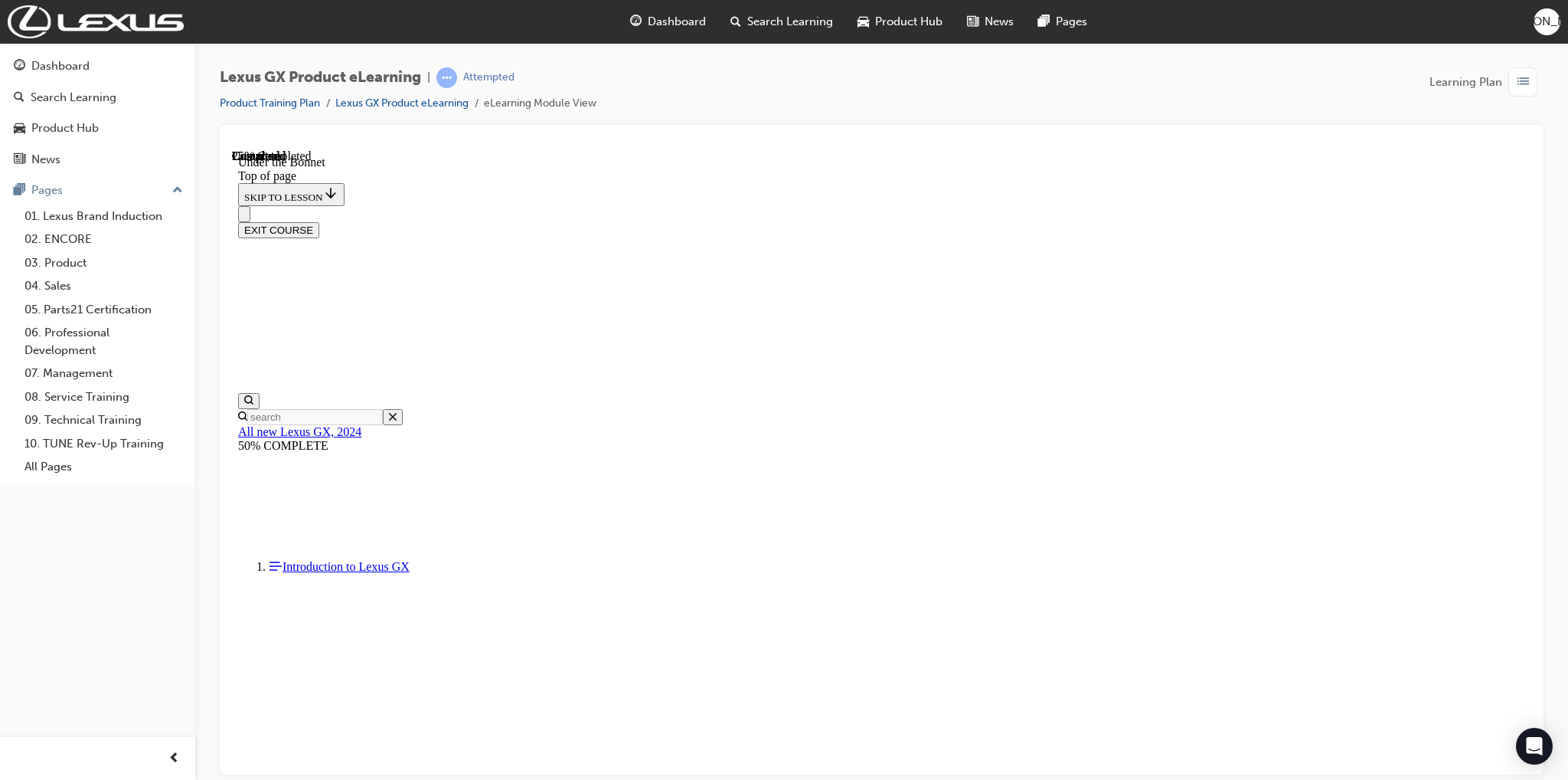
scroll to position [47, 0]
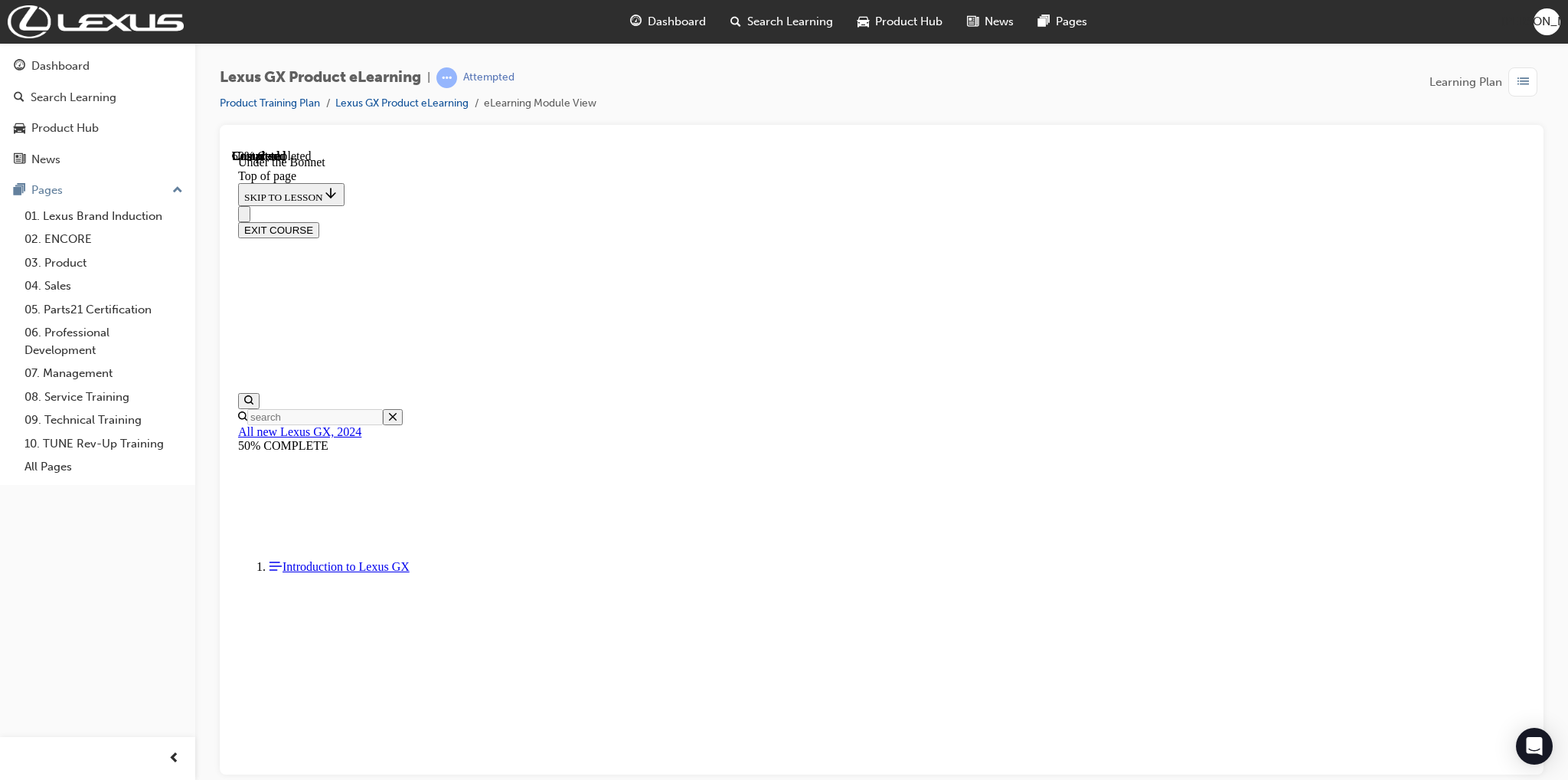
scroll to position [640, 0]
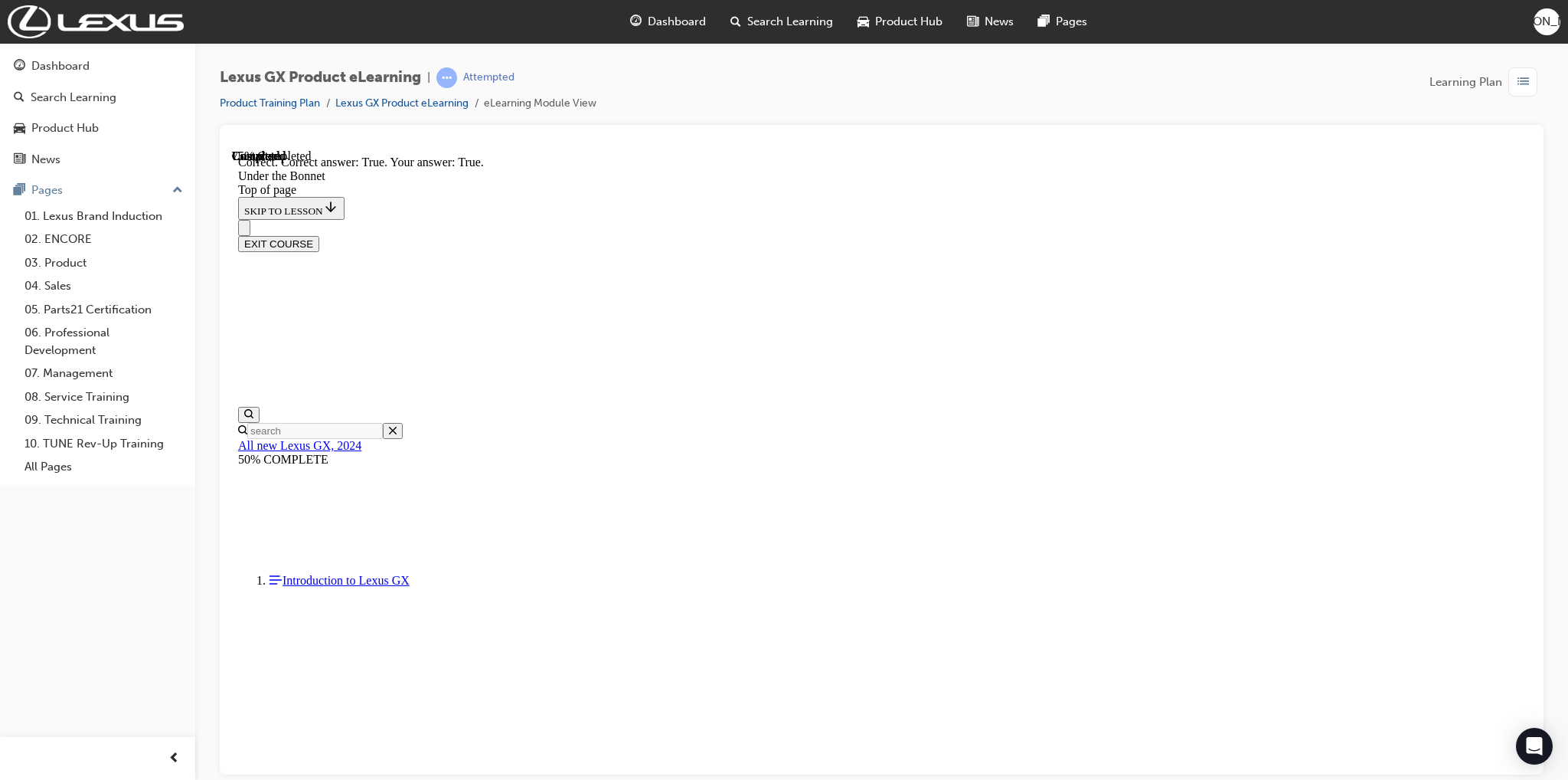
scroll to position [1095, 0]
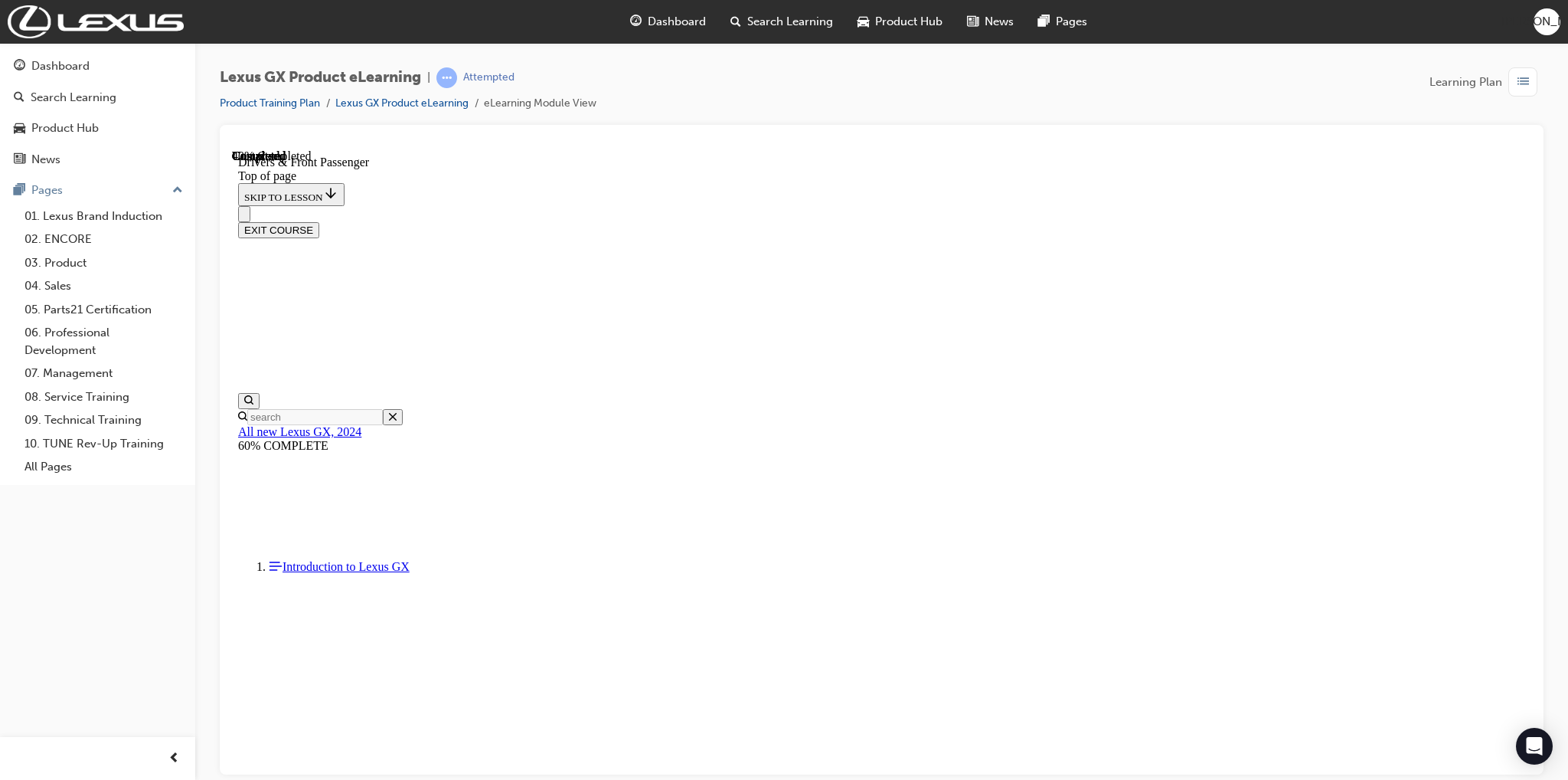
scroll to position [277, 0]
drag, startPoint x: 1060, startPoint y: 354, endPoint x: 1162, endPoint y: 378, distance: 104.8
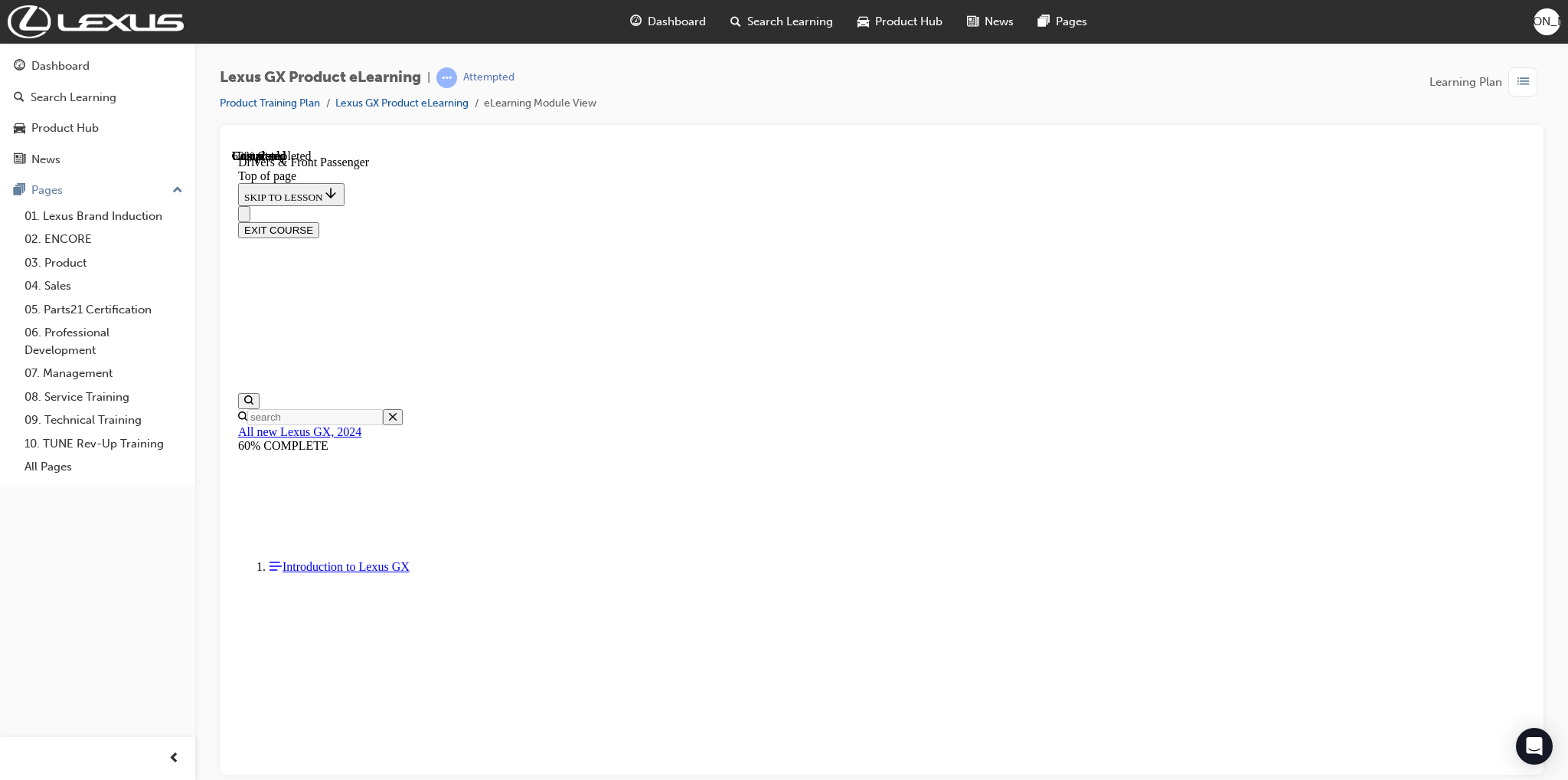
scroll to position [1031, 0]
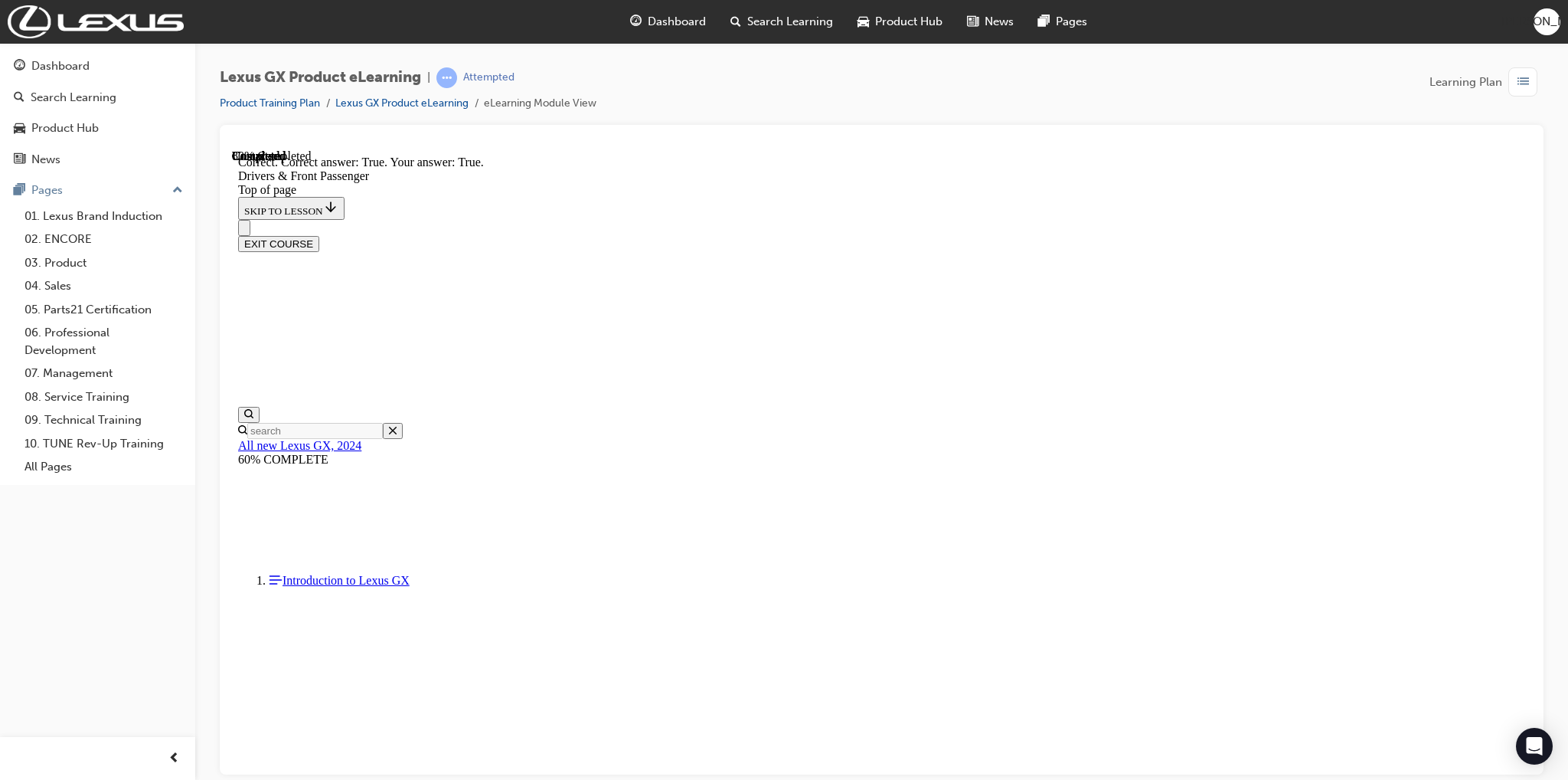
scroll to position [1591, 0]
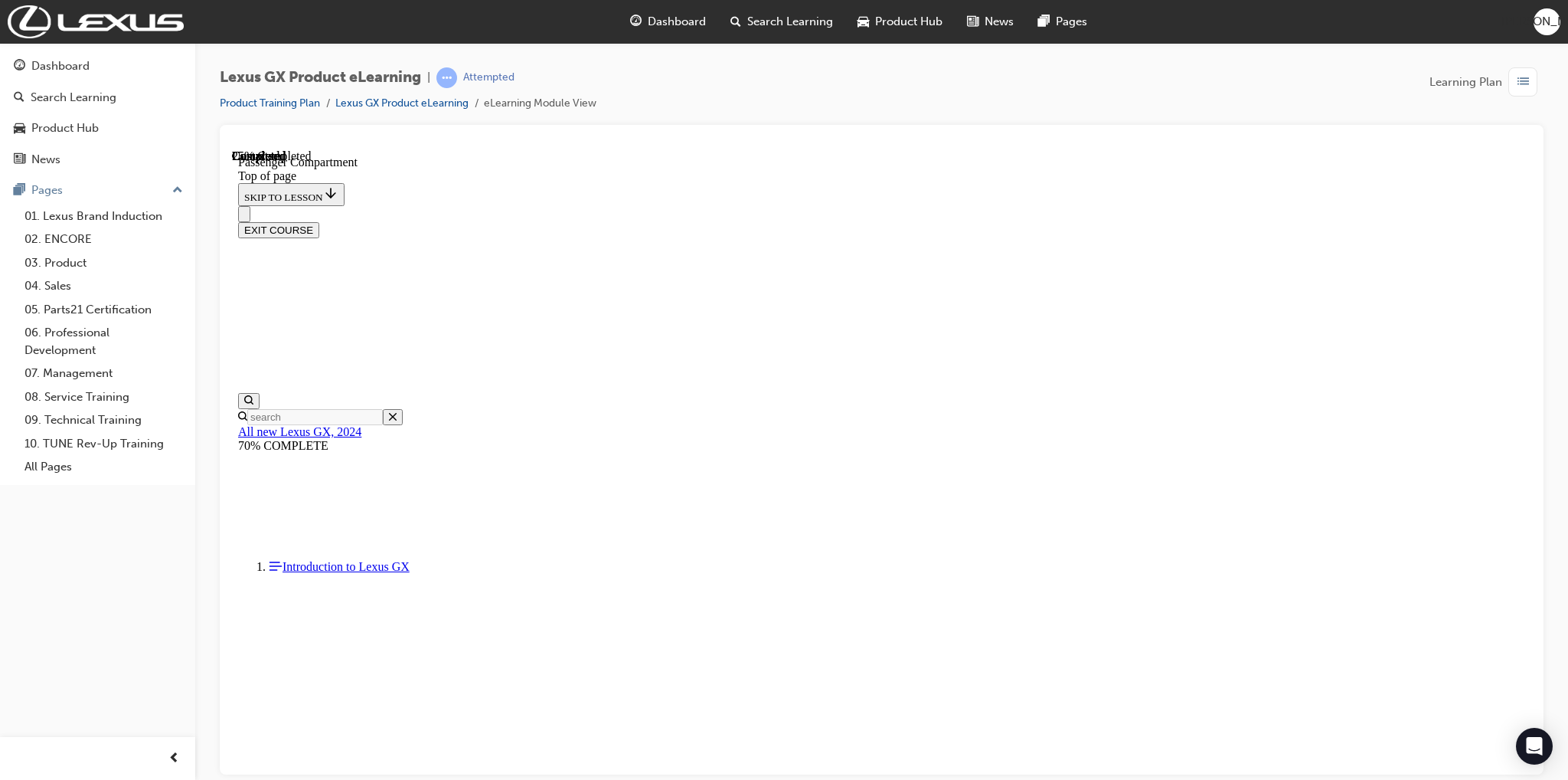
scroll to position [430, 0]
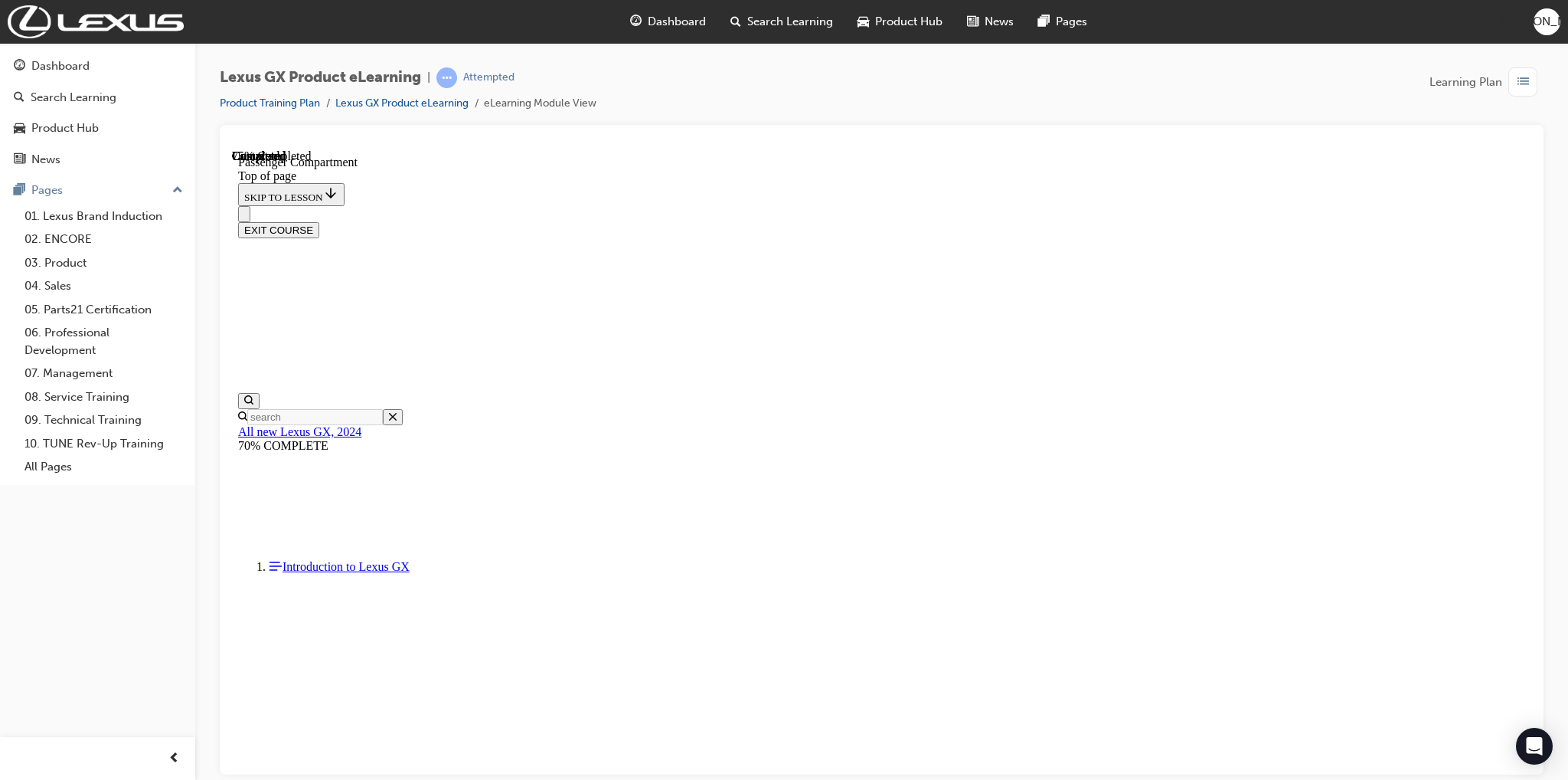
scroll to position [996, 0]
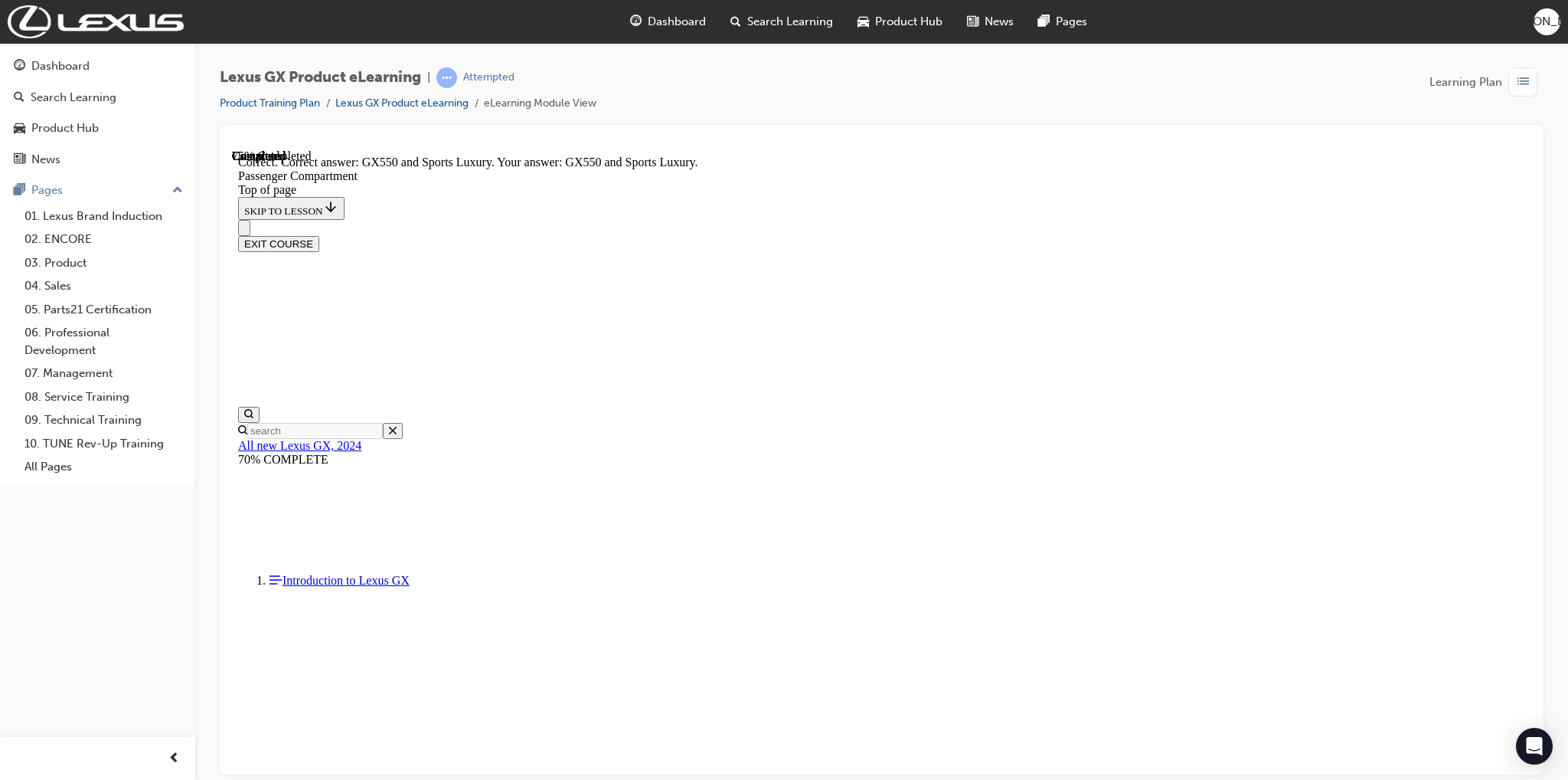
scroll to position [1225, 0]
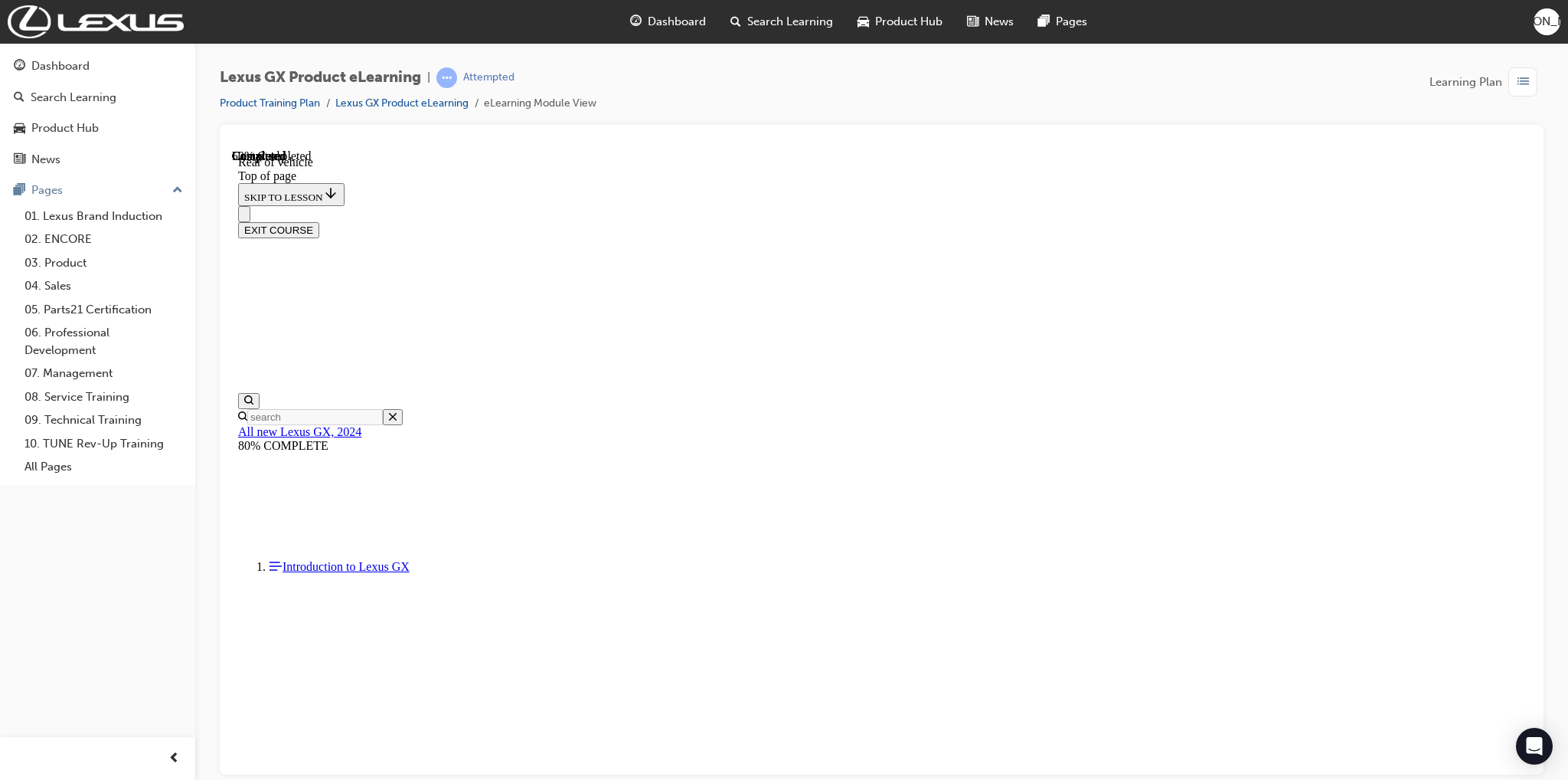
scroll to position [430, 0]
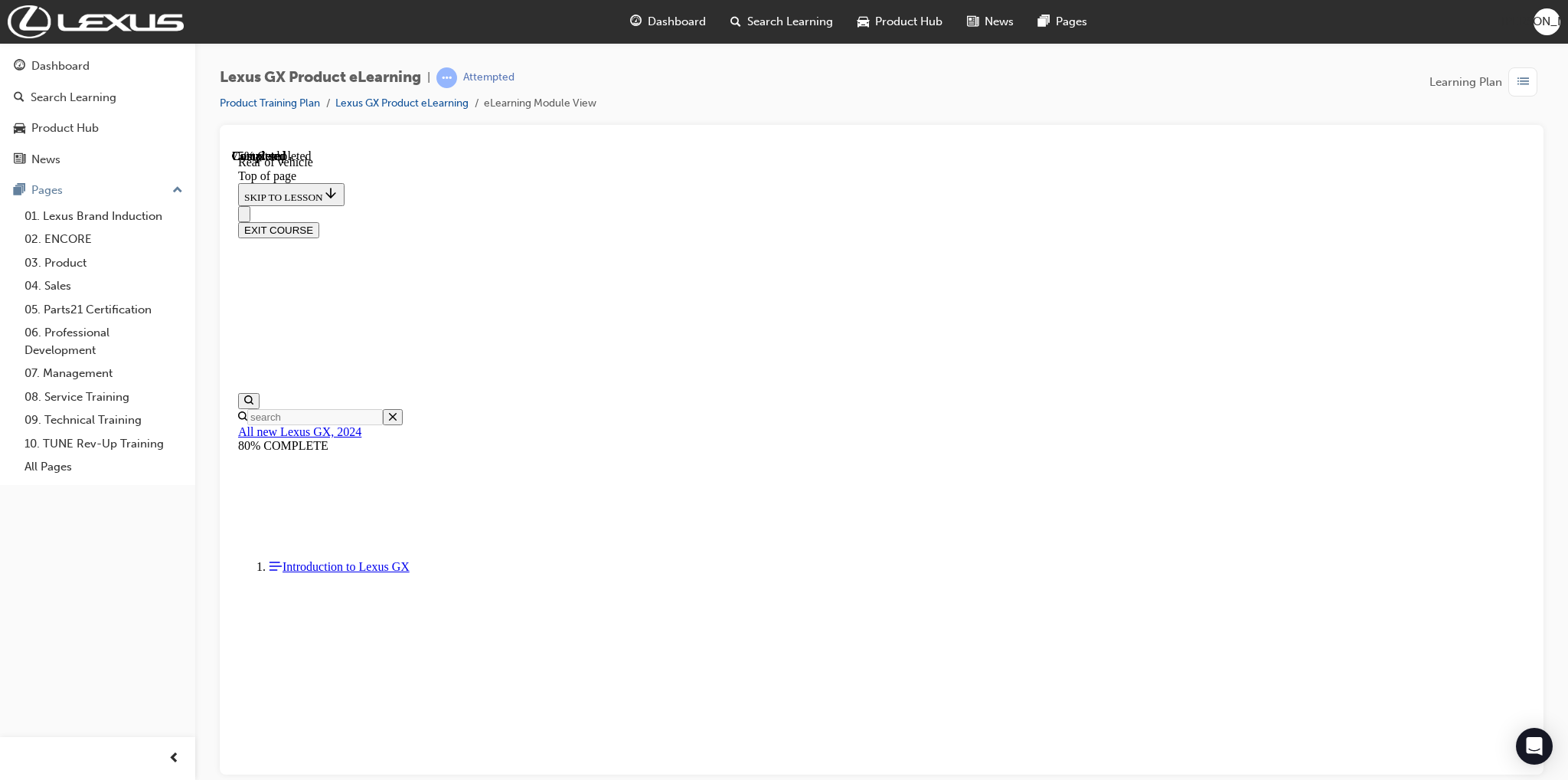
scroll to position [430, 0]
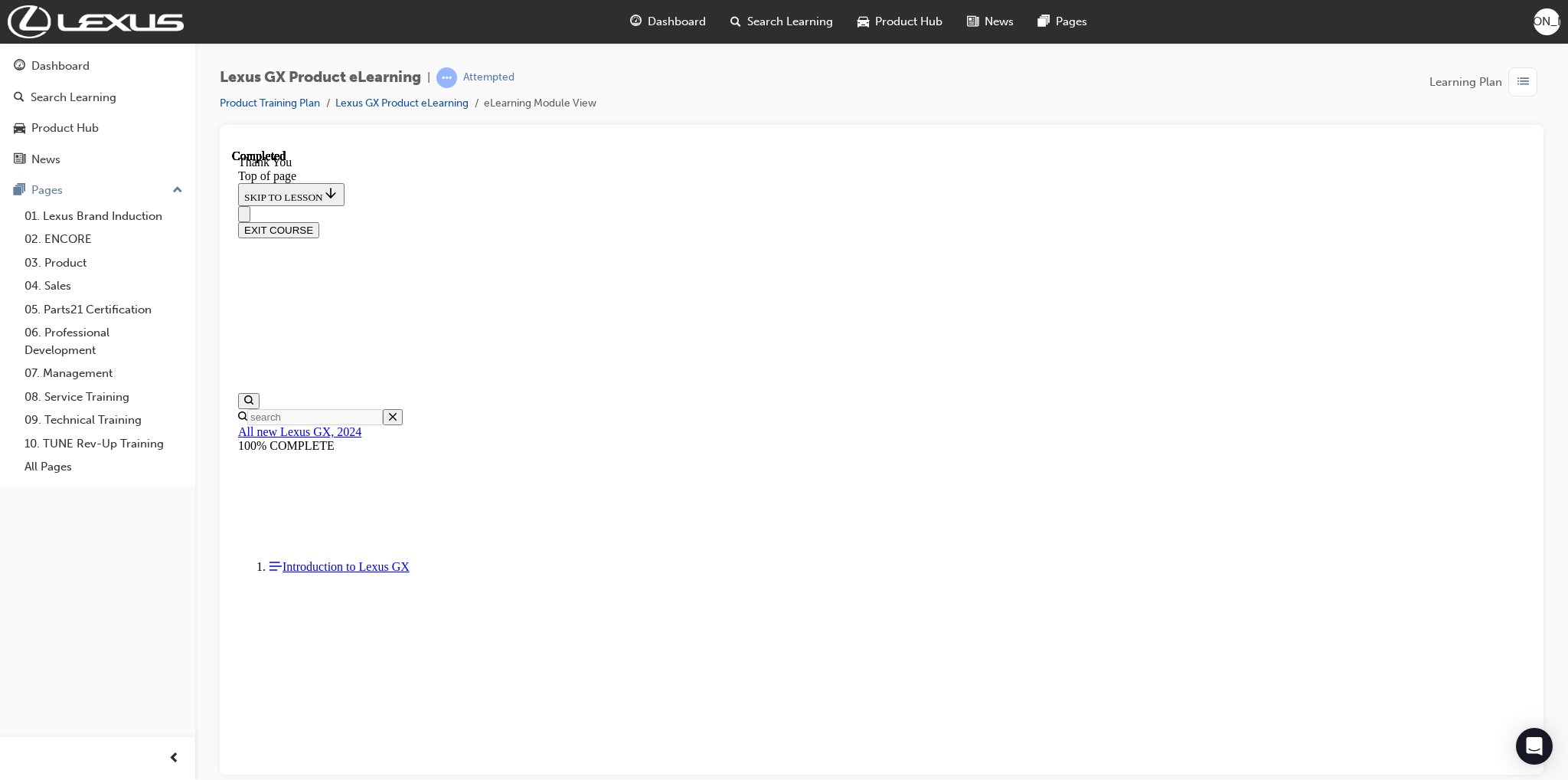
scroll to position [369, 0]
click at [320, 221] on button "EXIT COURSE" at bounding box center [278, 229] width 81 height 16
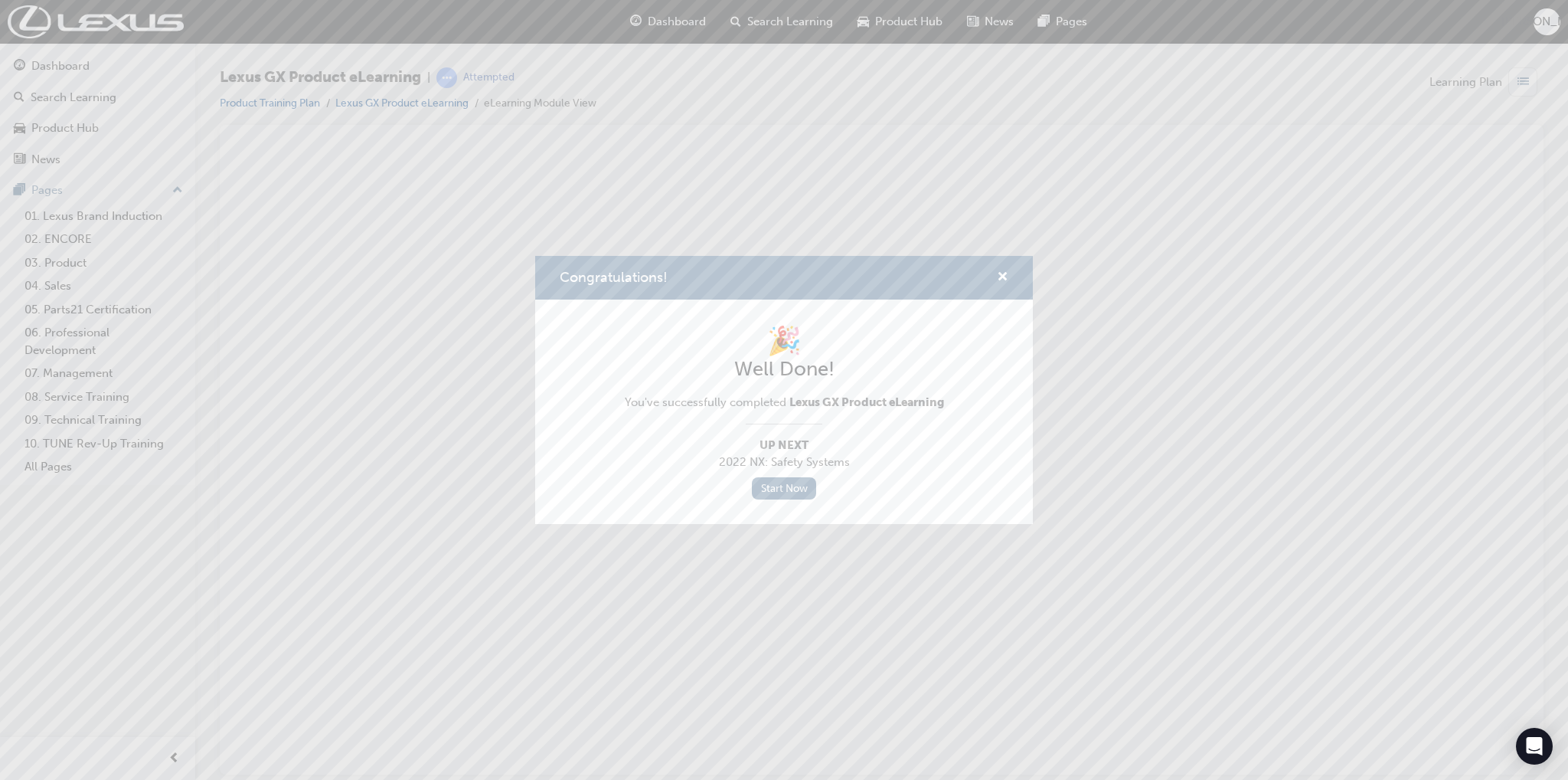
scroll to position [0, 0]
click at [1001, 282] on span "cross-icon" at bounding box center [1003, 278] width 12 height 13
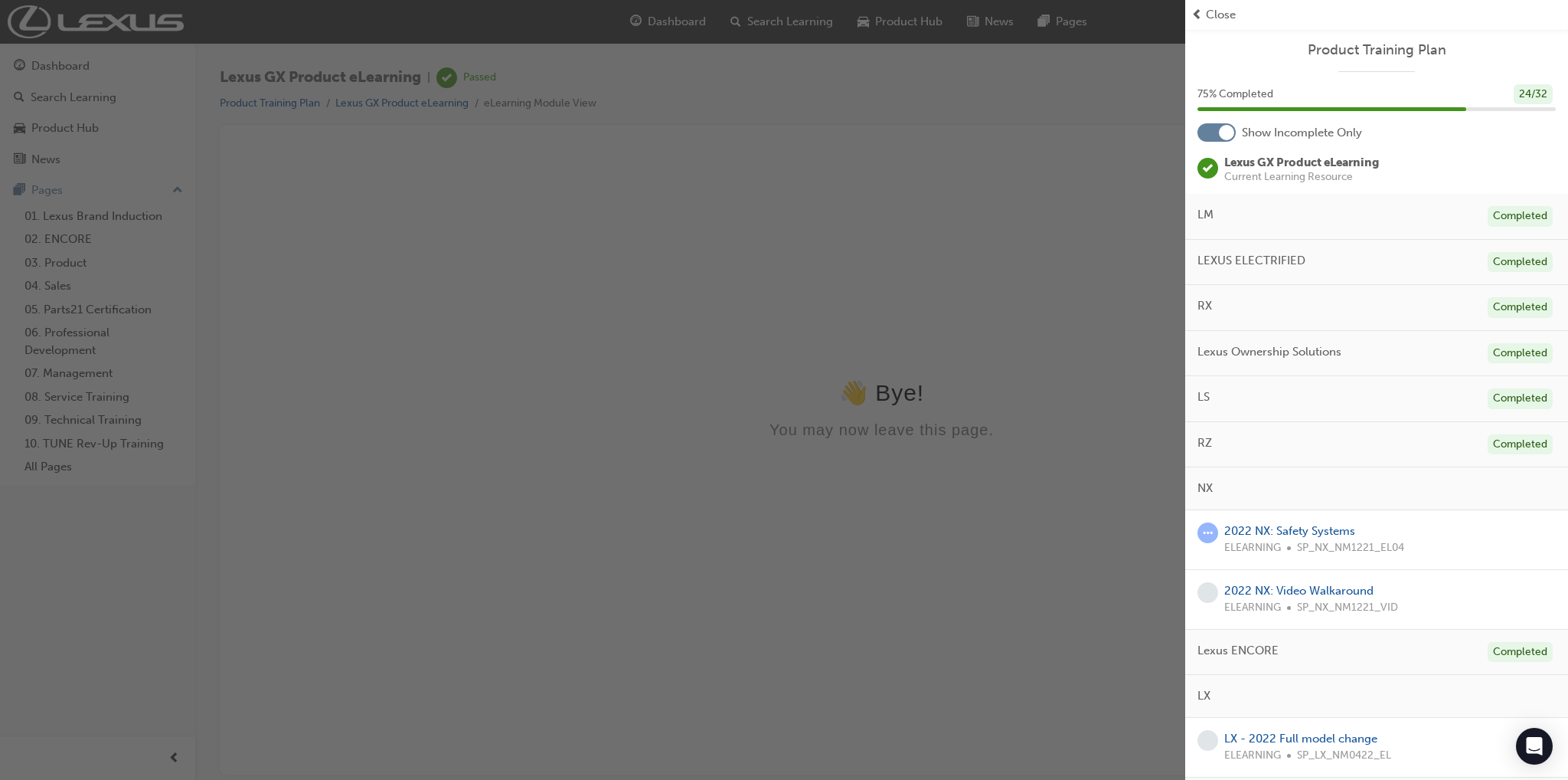
click at [1200, 10] on span "prev-icon" at bounding box center [1197, 14] width 12 height 18
